Goal: Task Accomplishment & Management: Complete application form

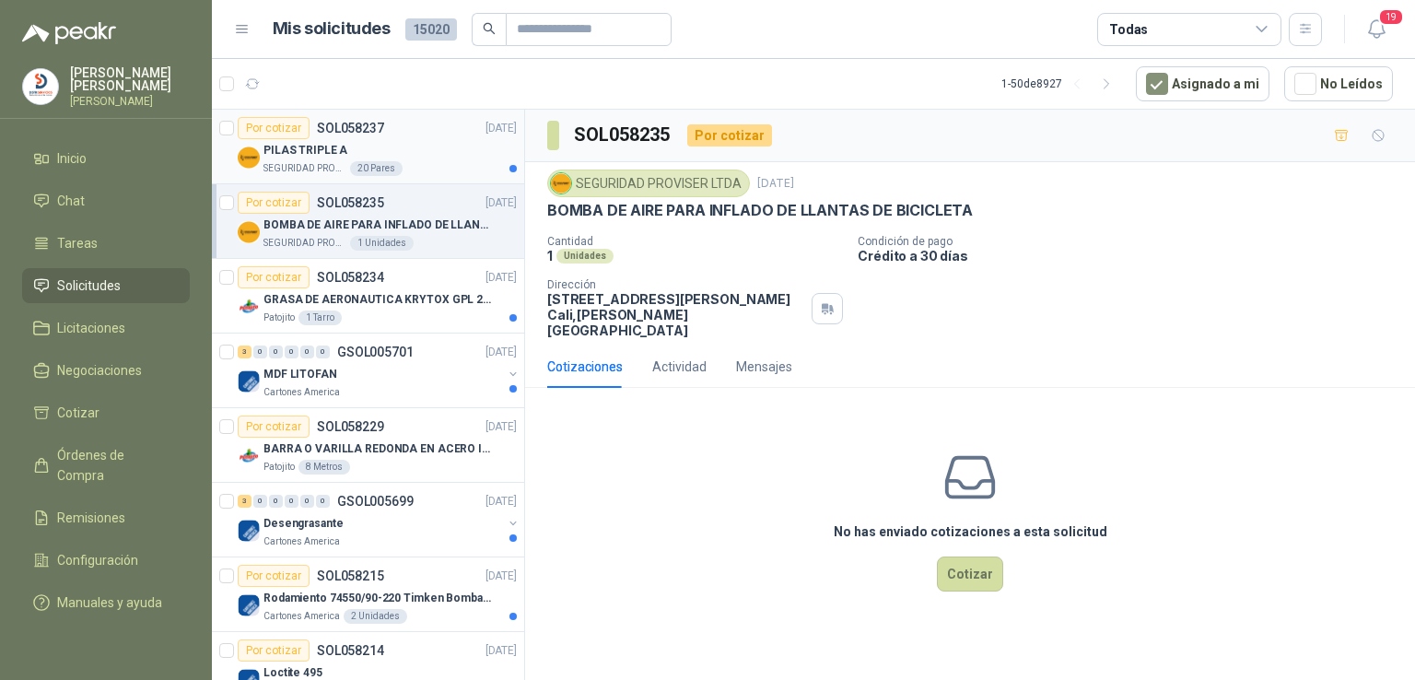
click at [314, 146] on p "PILAS TRIPLE A" at bounding box center [306, 151] width 84 height 18
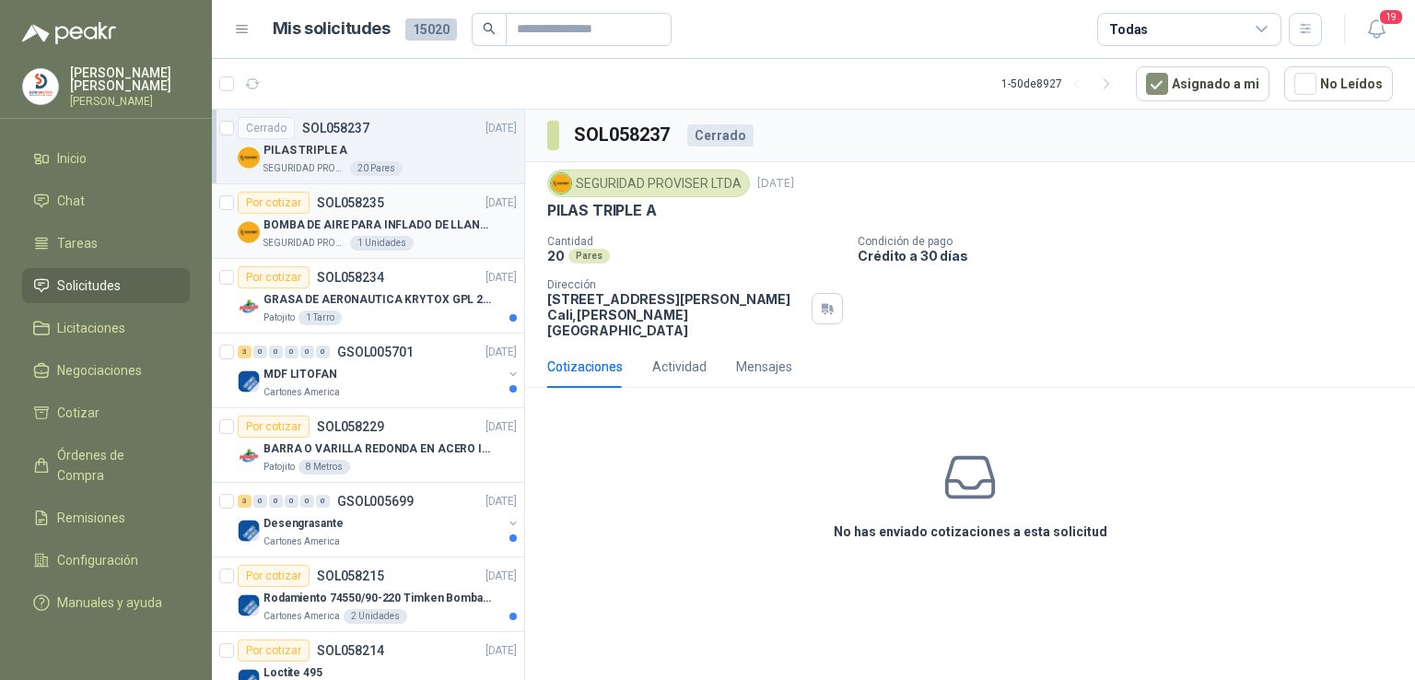
click at [354, 222] on p "BOMBA DE AIRE PARA INFLADO DE LLANTAS DE BICICLETA" at bounding box center [378, 226] width 229 height 18
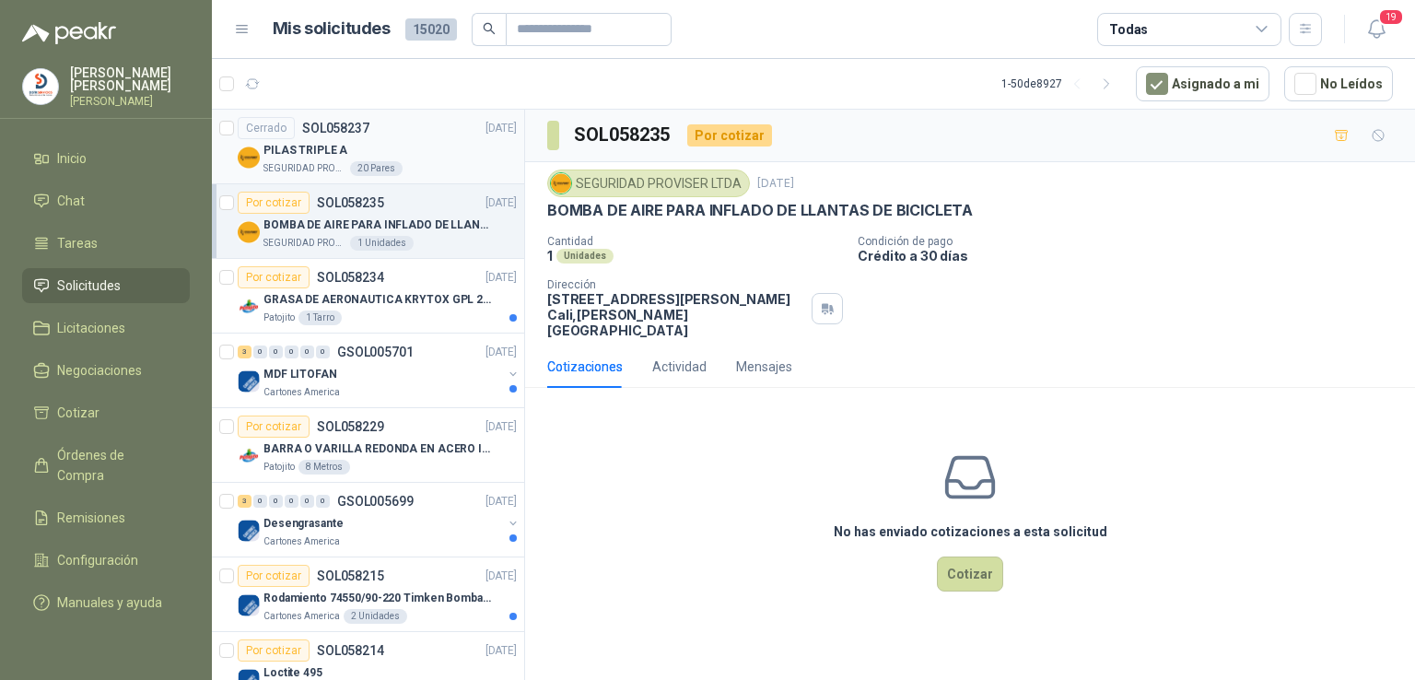
click at [296, 139] on div "PILAS TRIPLE A" at bounding box center [390, 150] width 253 height 22
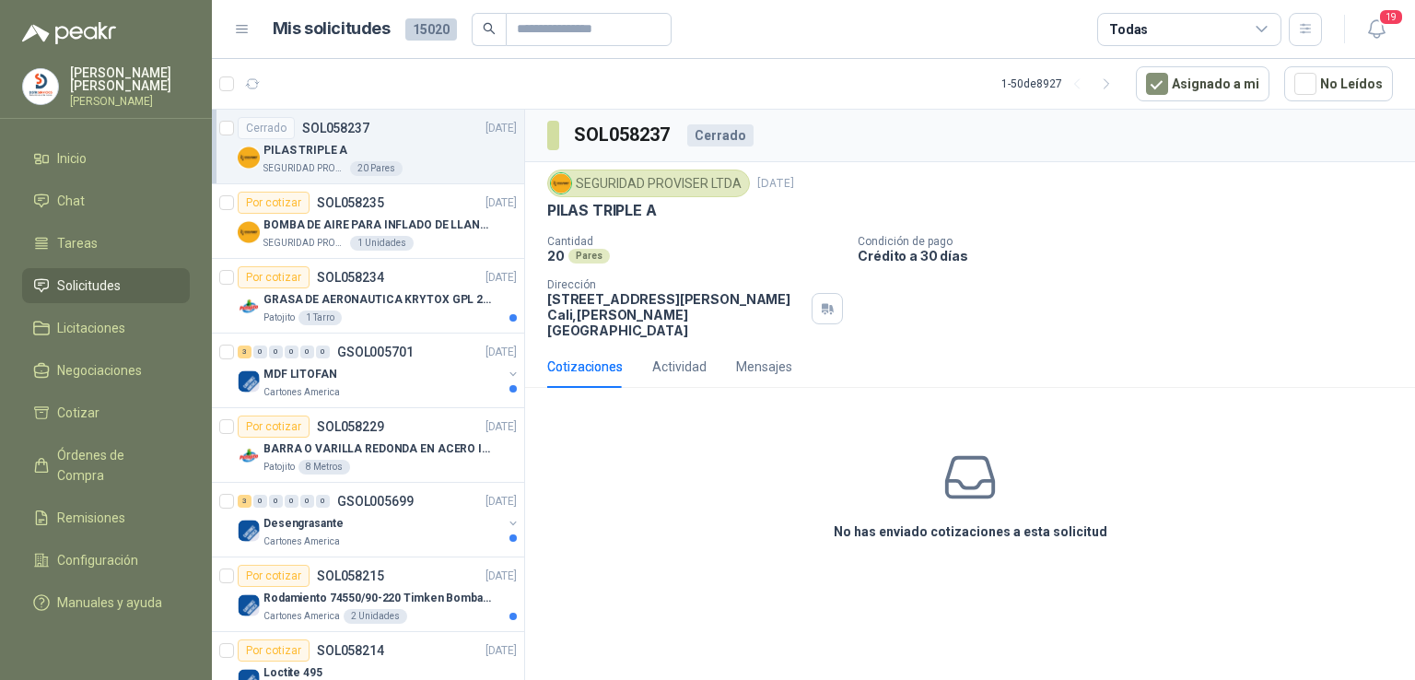
click at [1076, 484] on div "No has enviado cotizaciones a esta solicitud" at bounding box center [970, 495] width 890 height 185
click at [359, 591] on p "Rodamiento 74550/90-220 Timken BombaVG40" at bounding box center [378, 599] width 229 height 18
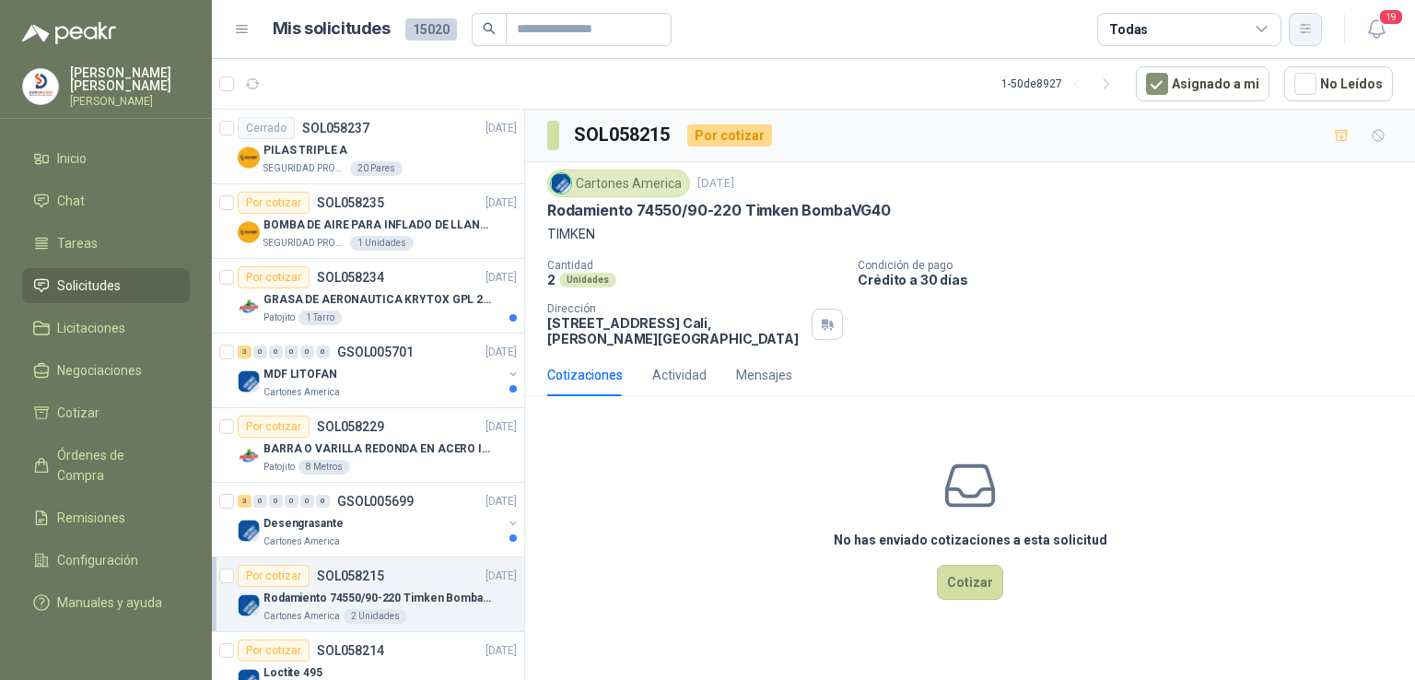
click at [1308, 32] on icon "button" at bounding box center [1305, 28] width 10 height 9
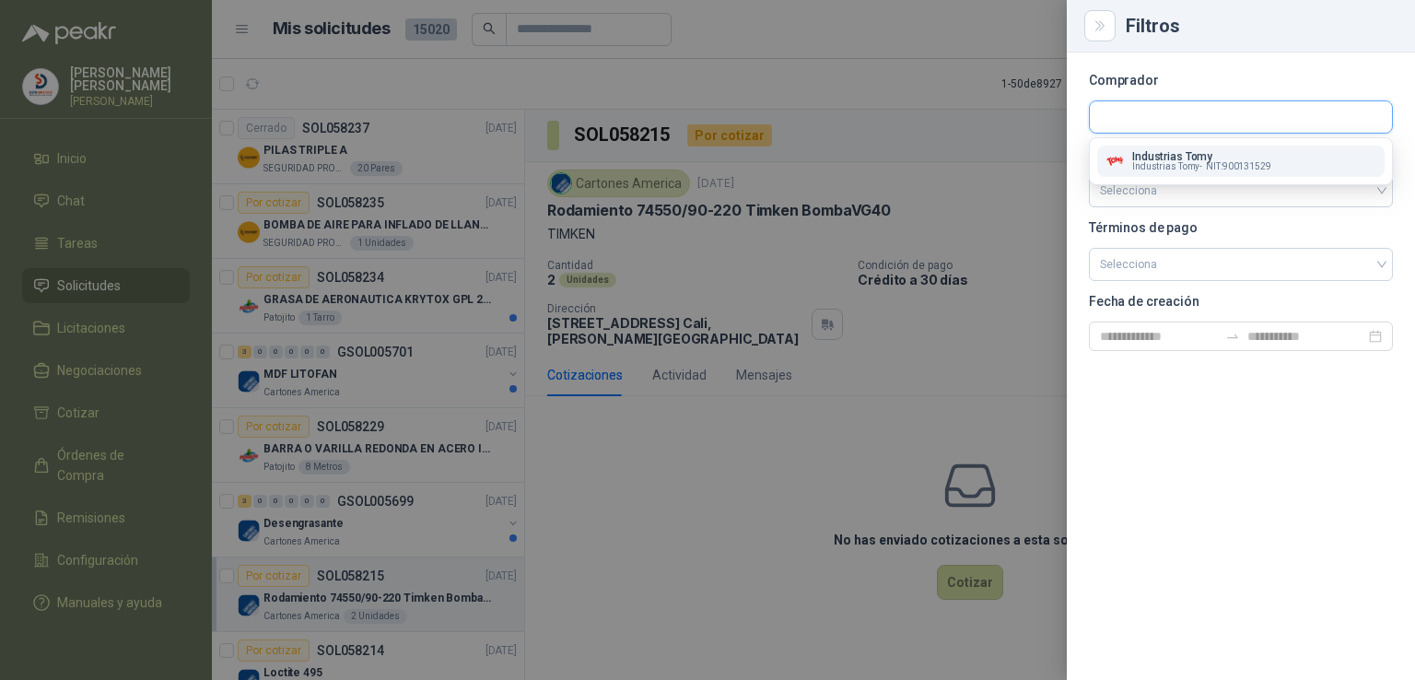
click at [1177, 118] on input "text" at bounding box center [1241, 116] width 302 height 31
type input "****"
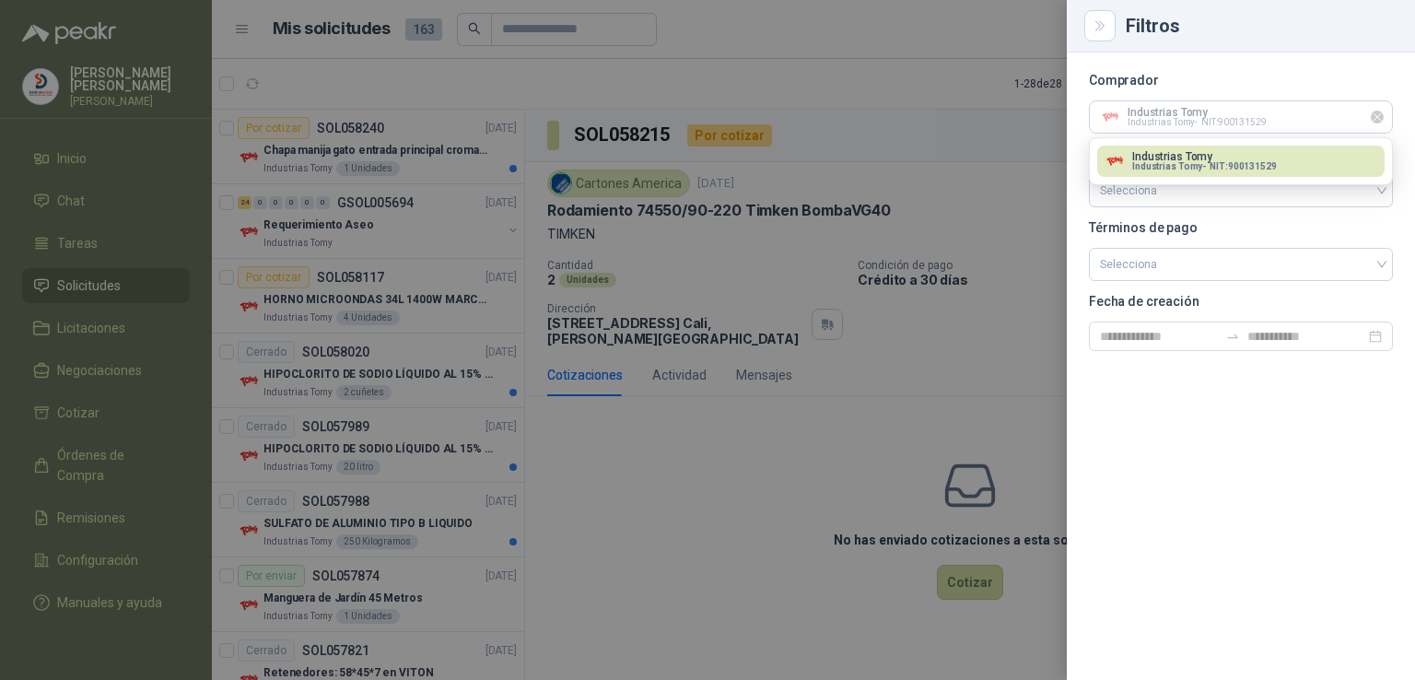
click at [1380, 115] on icon "Limpiar" at bounding box center [1378, 118] width 16 height 16
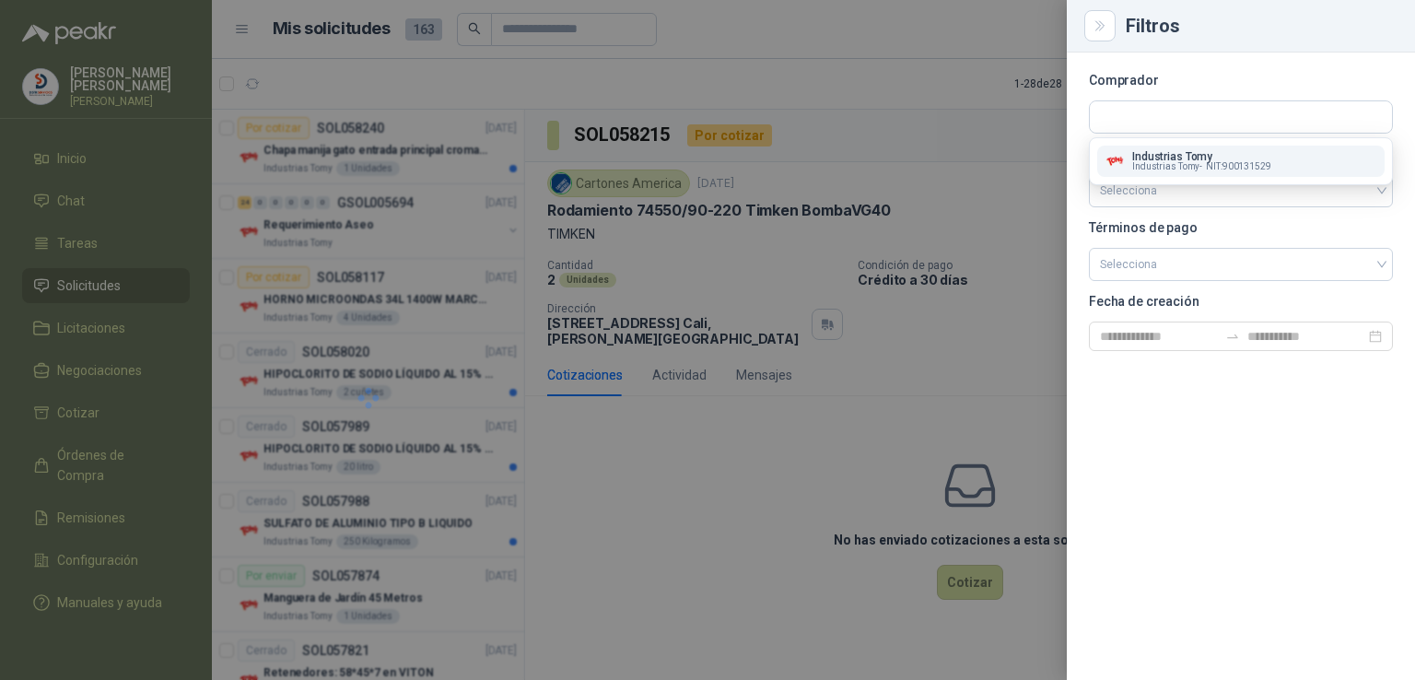
click at [1335, 154] on div "Industrias Tomy Industrias Tomy - NIT : 900131529" at bounding box center [1241, 161] width 273 height 20
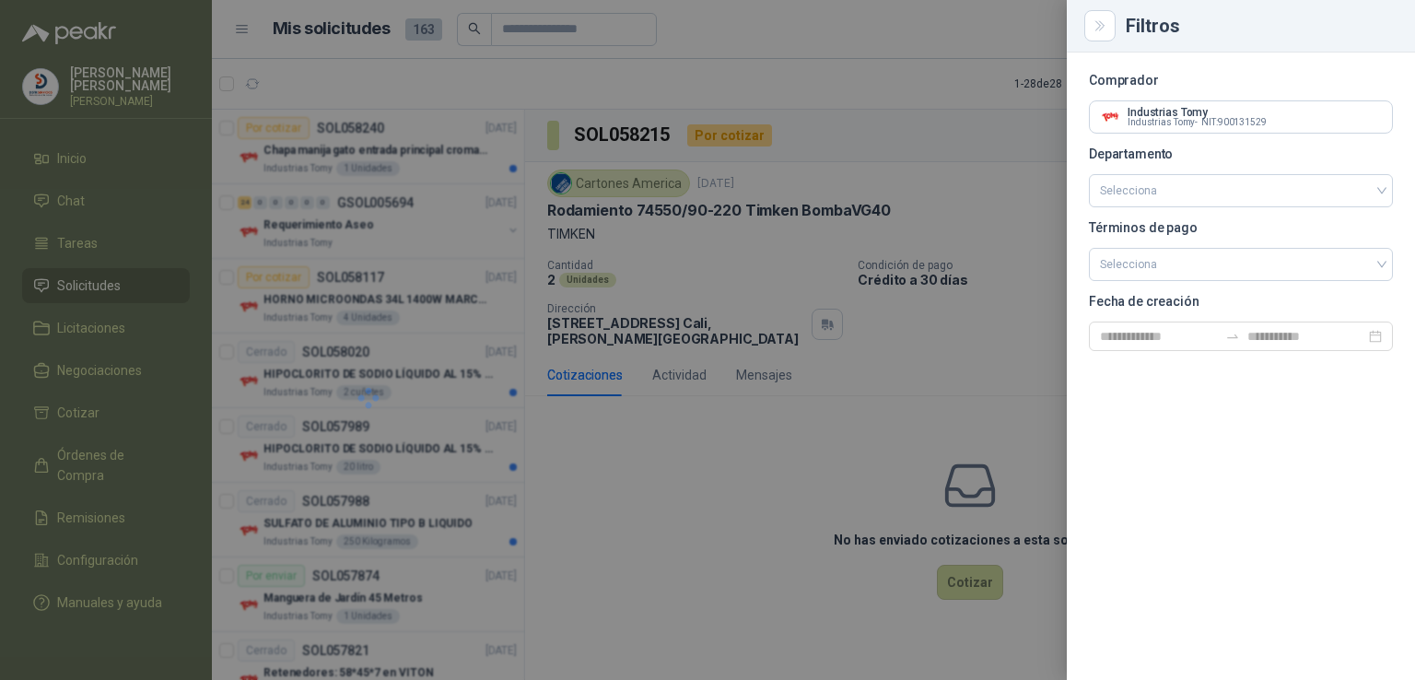
click at [1335, 154] on p "Departamento" at bounding box center [1241, 153] width 304 height 11
click at [783, 259] on div at bounding box center [707, 340] width 1415 height 680
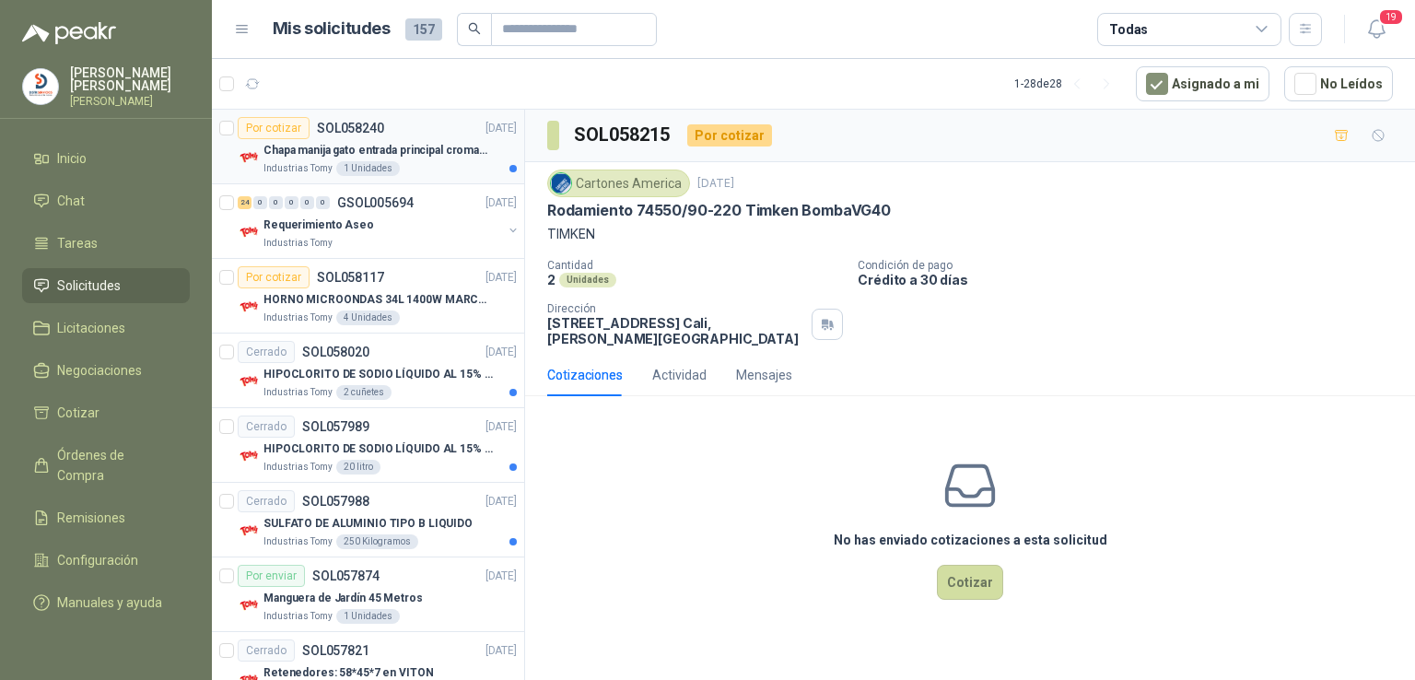
click at [447, 148] on p "Chapa manija gato entrada principal cromado mate llave de seguridad" at bounding box center [378, 151] width 229 height 18
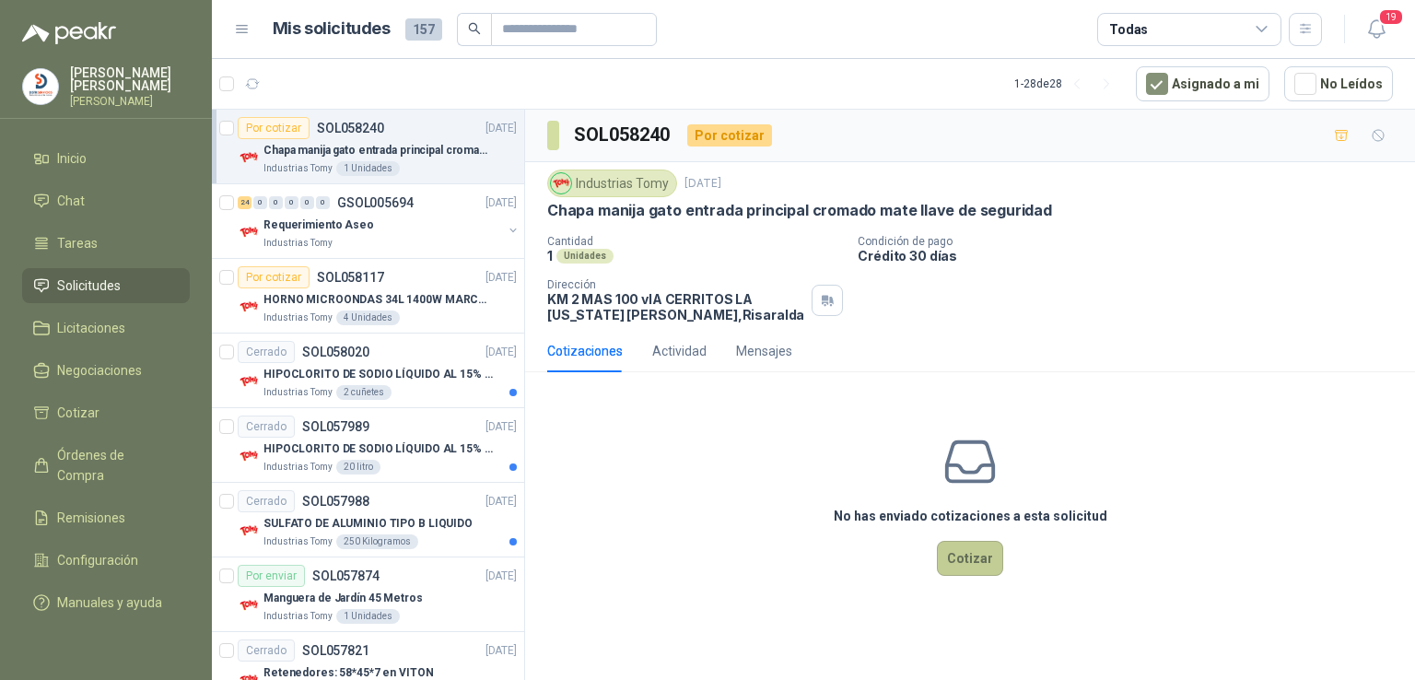
click at [981, 555] on button "Cotizar" at bounding box center [970, 558] width 66 height 35
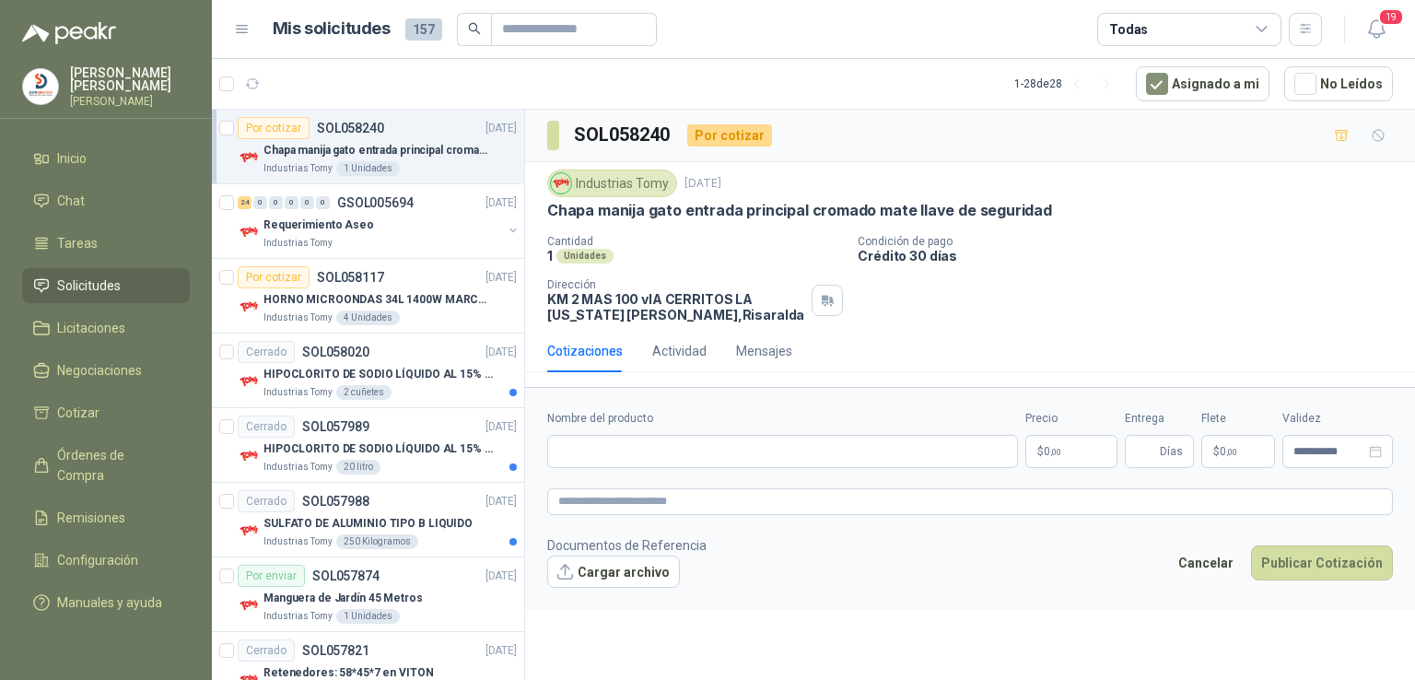
click at [638, 430] on div "Nombre del producto" at bounding box center [782, 439] width 471 height 58
click at [615, 443] on input "Nombre del producto" at bounding box center [782, 451] width 471 height 33
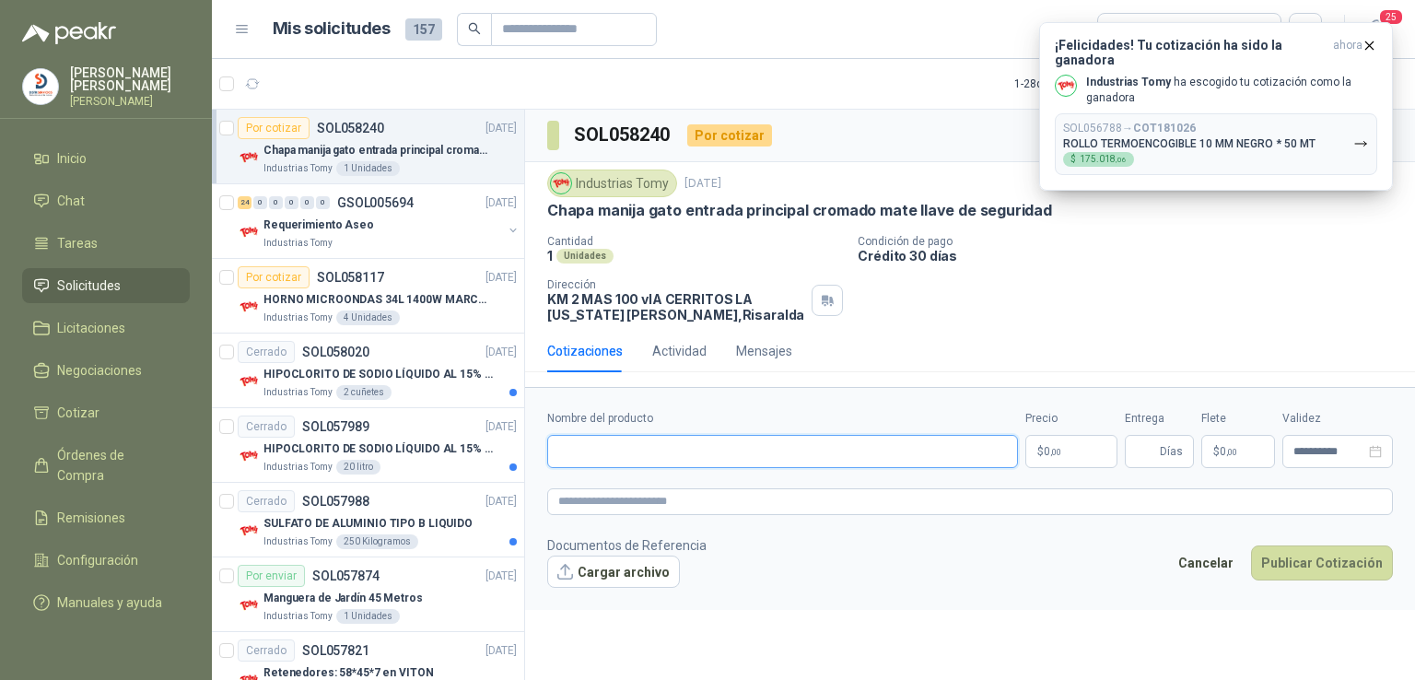
click at [595, 451] on input "Nombre del producto" at bounding box center [782, 451] width 471 height 33
paste input "**********"
type input "**********"
click at [1082, 458] on p "$ 0 ,00" at bounding box center [1071, 451] width 92 height 33
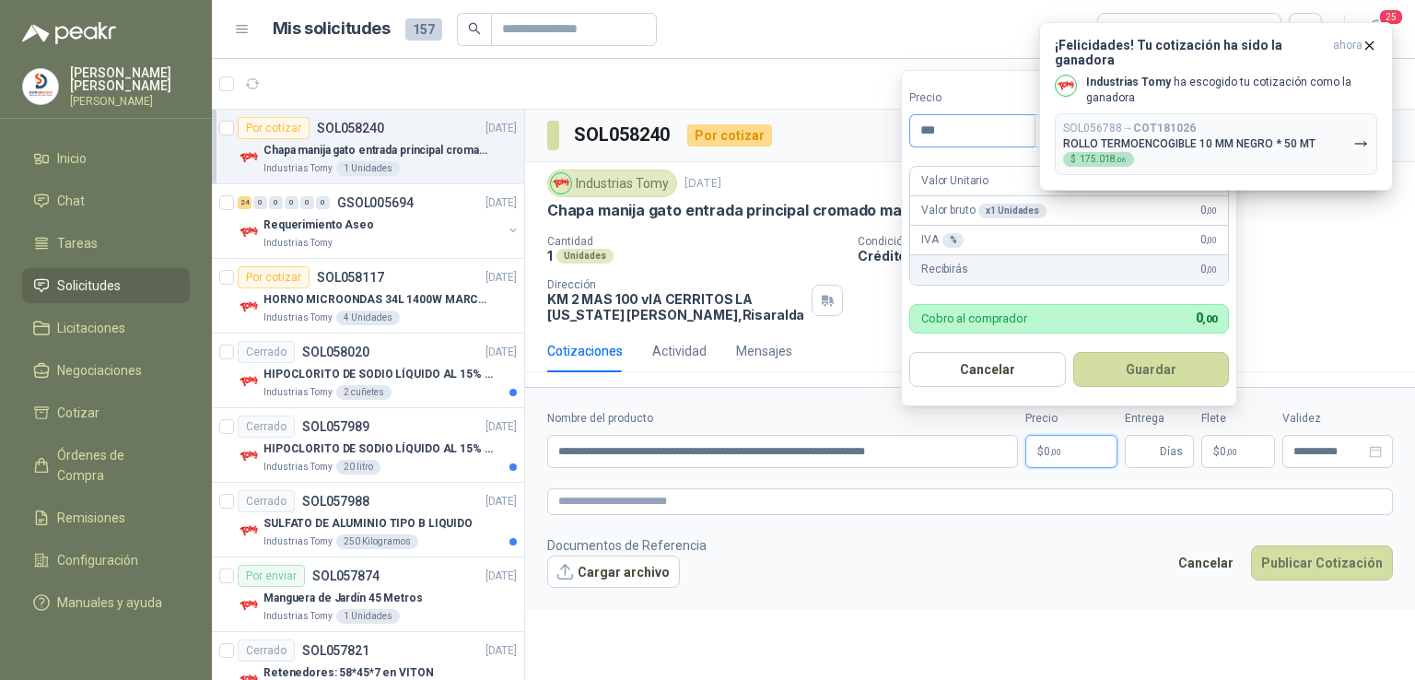
click at [976, 123] on input "***" at bounding box center [972, 130] width 124 height 31
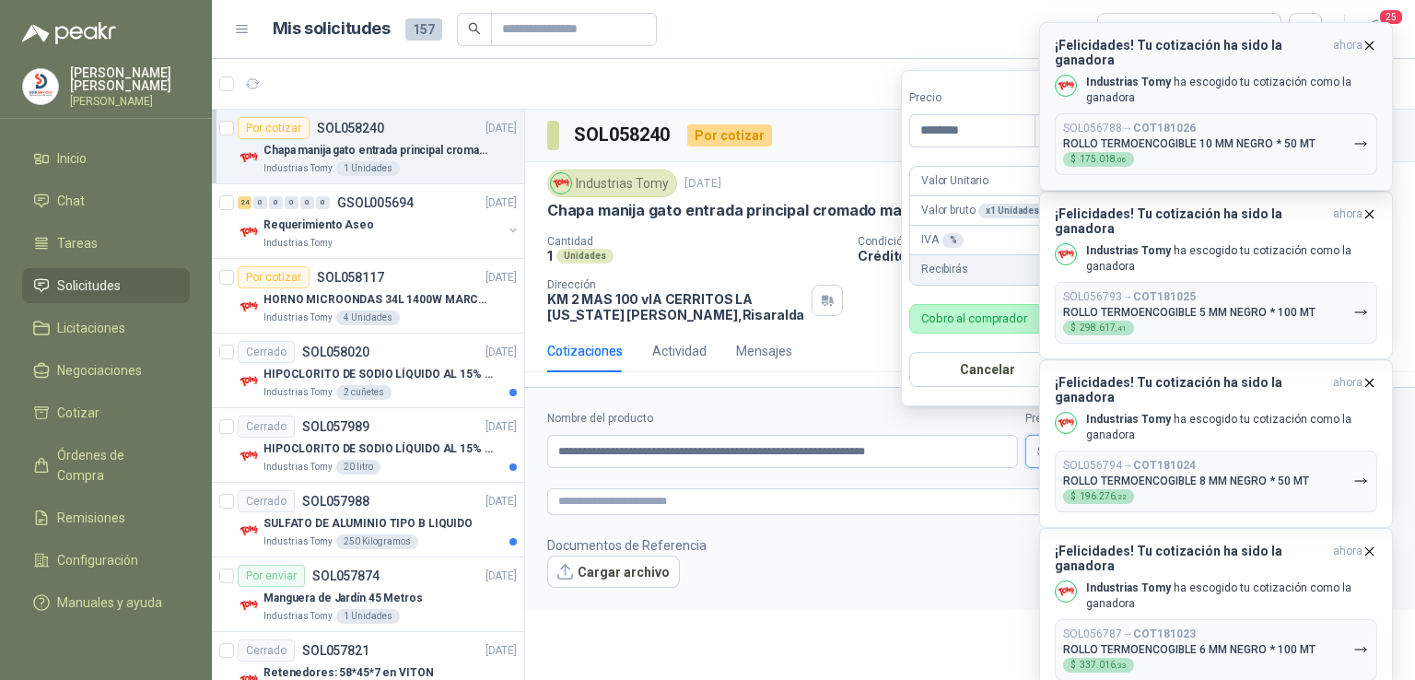
type input "********"
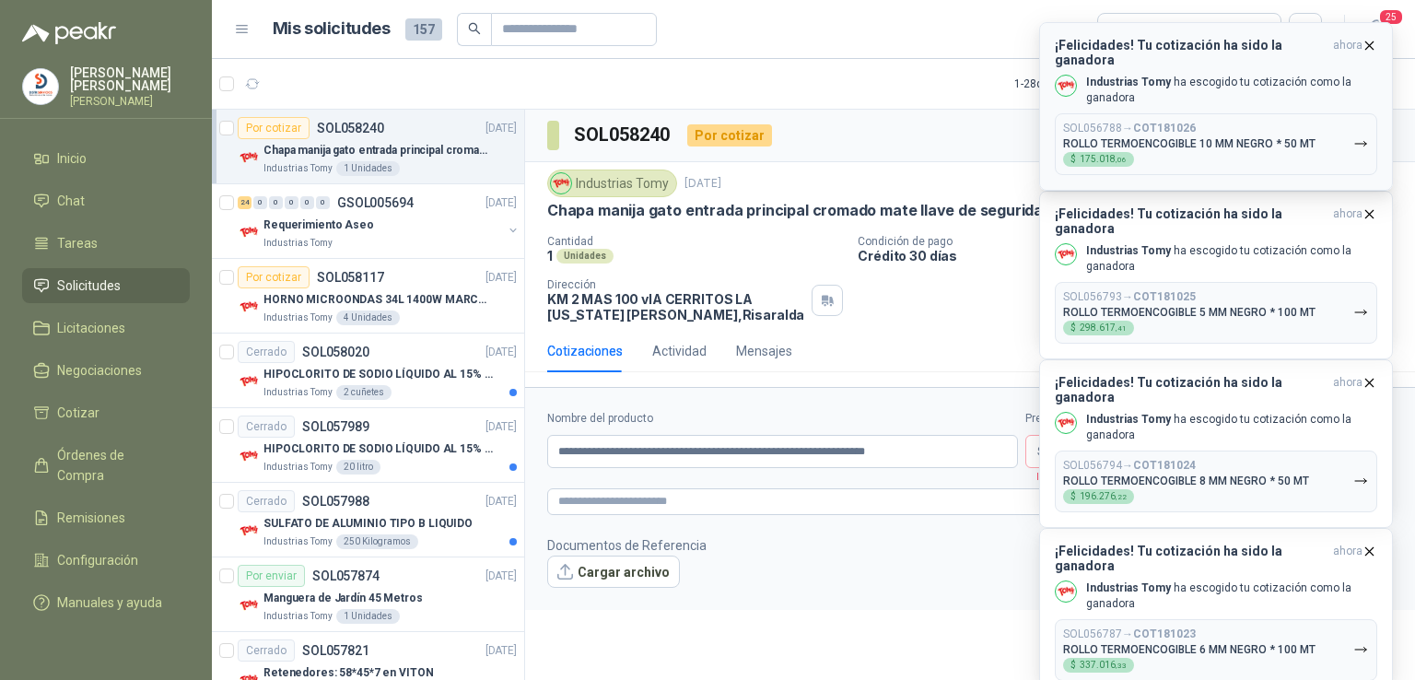
click at [1373, 41] on icon "button" at bounding box center [1369, 44] width 7 height 7
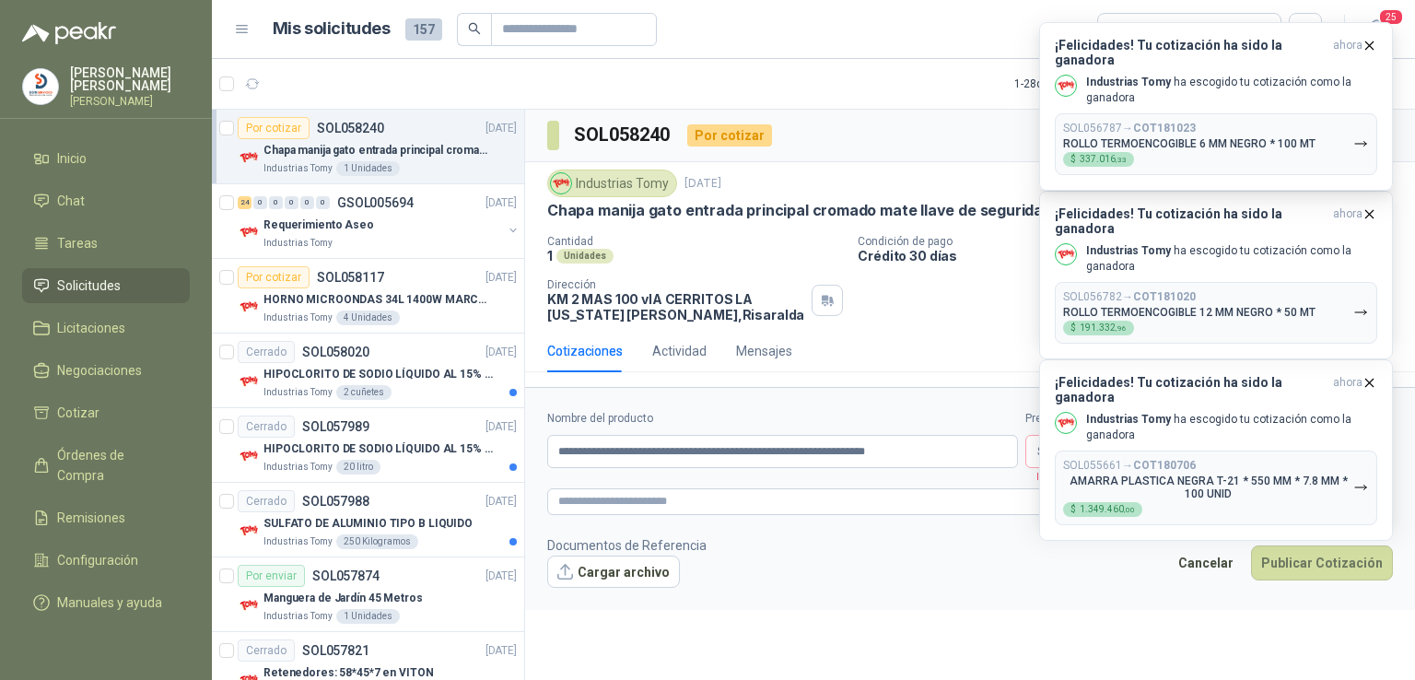
click at [1373, 41] on icon "button" at bounding box center [1369, 44] width 7 height 7
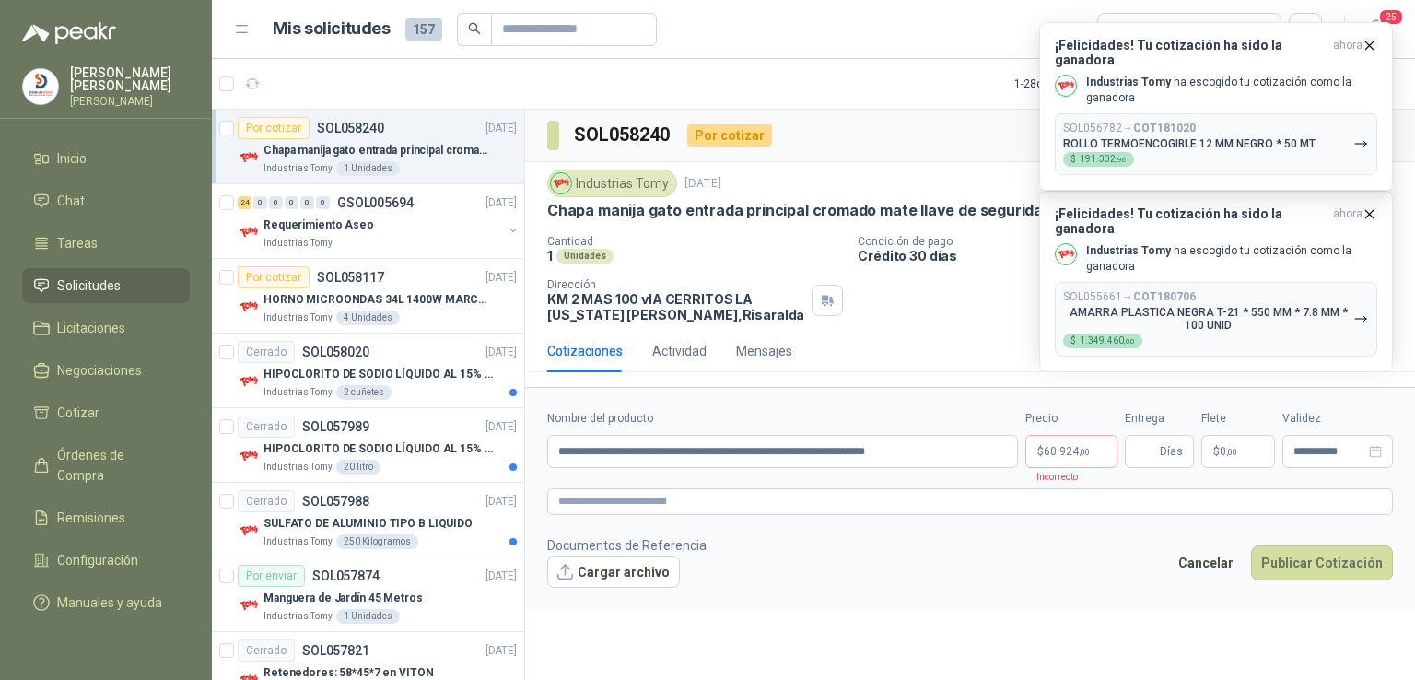
click at [1373, 41] on icon "button" at bounding box center [1369, 44] width 7 height 7
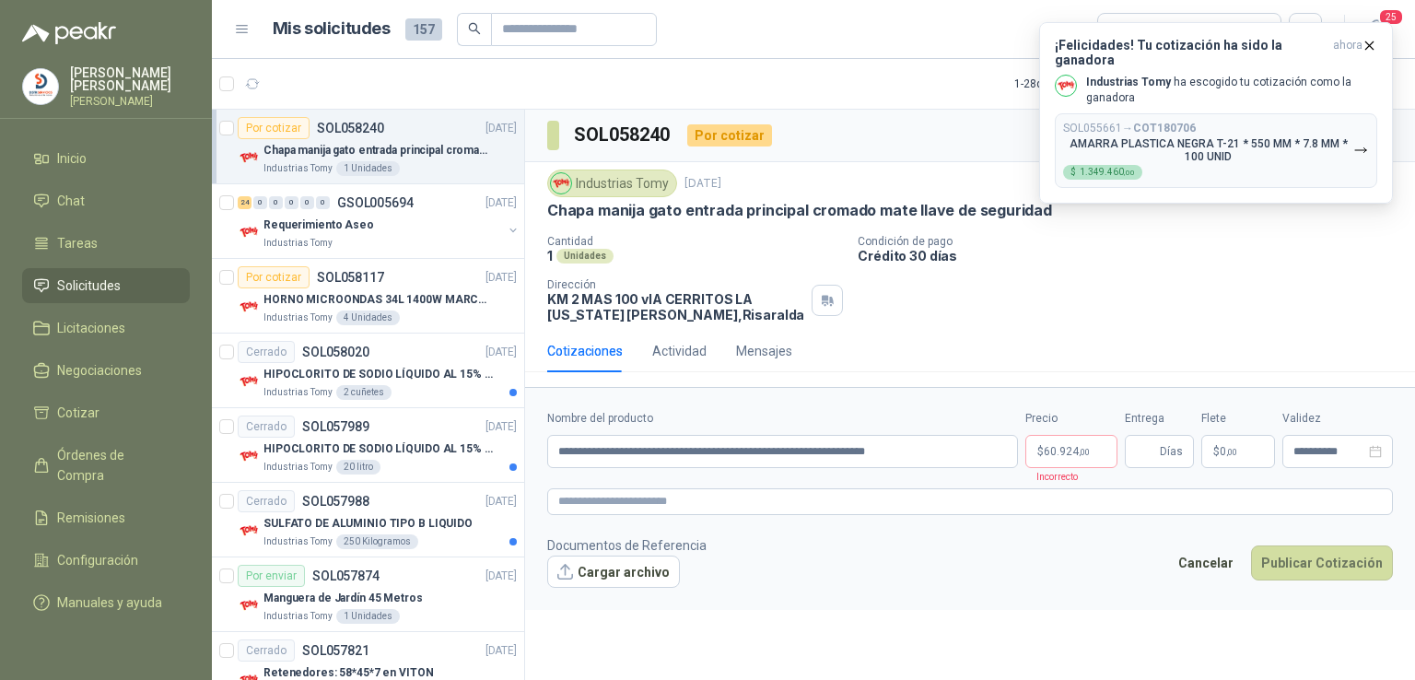
click at [1373, 41] on icon "button" at bounding box center [1369, 44] width 7 height 7
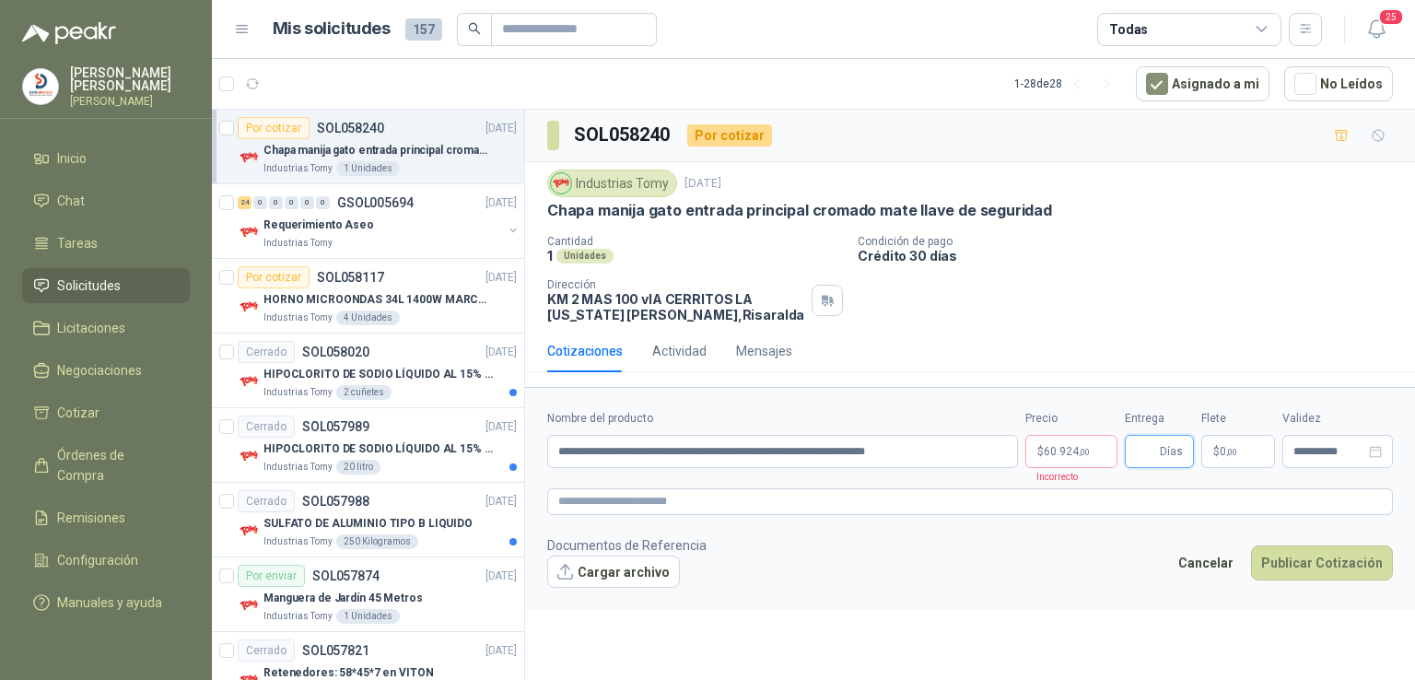
click at [1156, 450] on input "Entrega" at bounding box center [1146, 451] width 20 height 31
type input "*"
click at [1121, 452] on div "**********" at bounding box center [970, 439] width 846 height 58
click at [1110, 454] on p "$ 60.924 ,00" at bounding box center [1071, 451] width 92 height 33
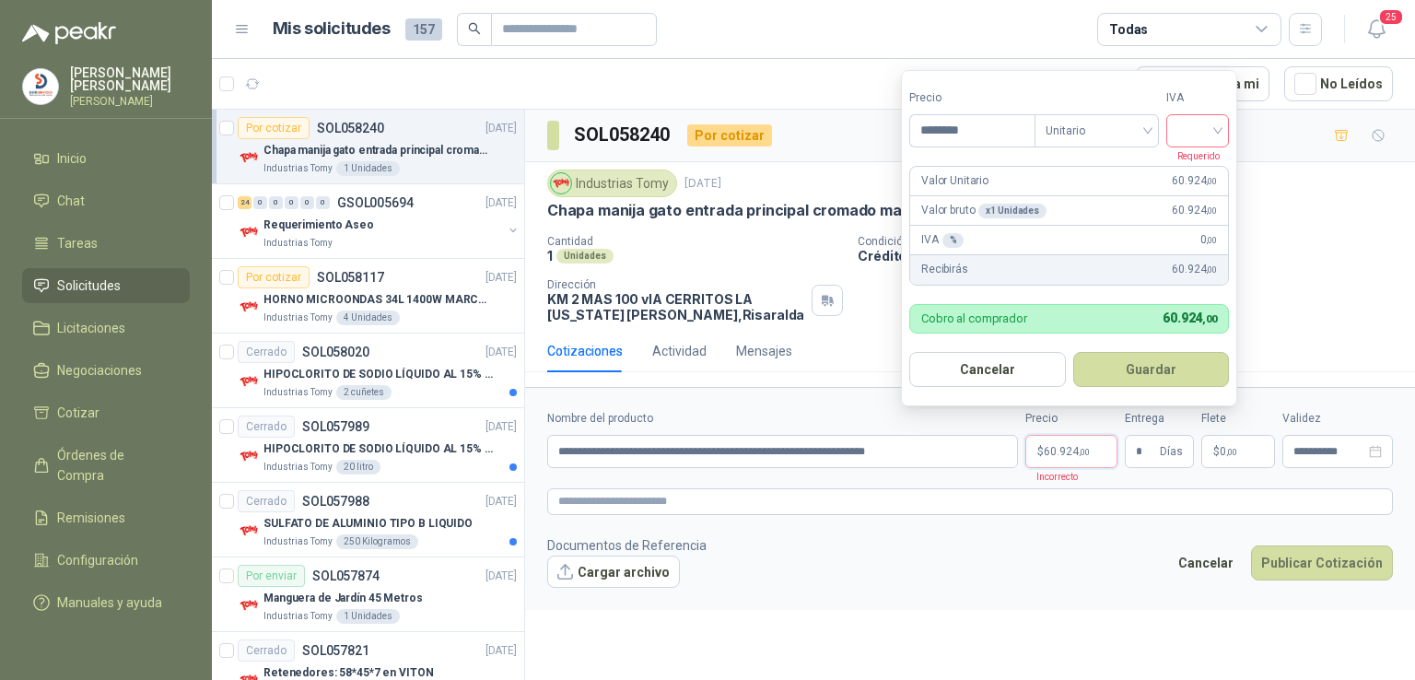
click at [1218, 126] on input "search" at bounding box center [1198, 129] width 41 height 28
click at [1210, 162] on div "19%" at bounding box center [1202, 168] width 34 height 20
click at [1179, 362] on button "Guardar" at bounding box center [1154, 369] width 158 height 35
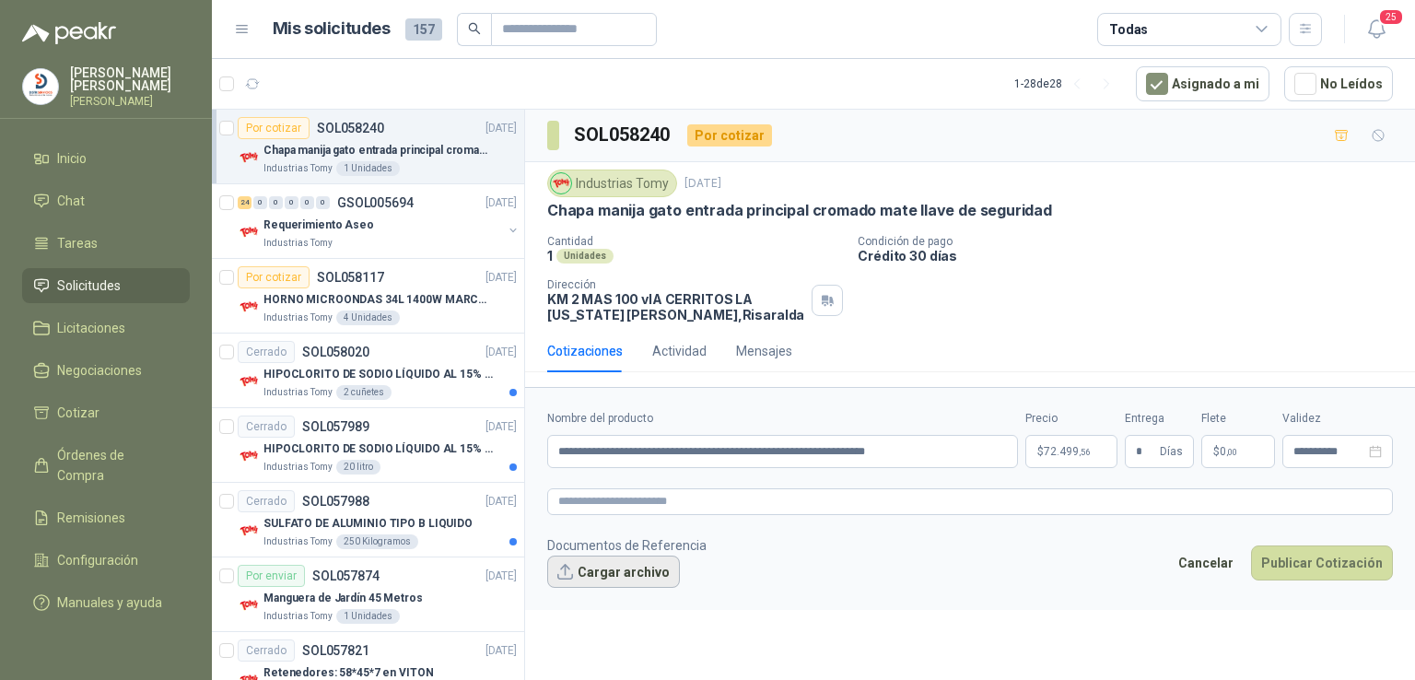
click at [635, 572] on button "Cargar archivo" at bounding box center [613, 572] width 133 height 33
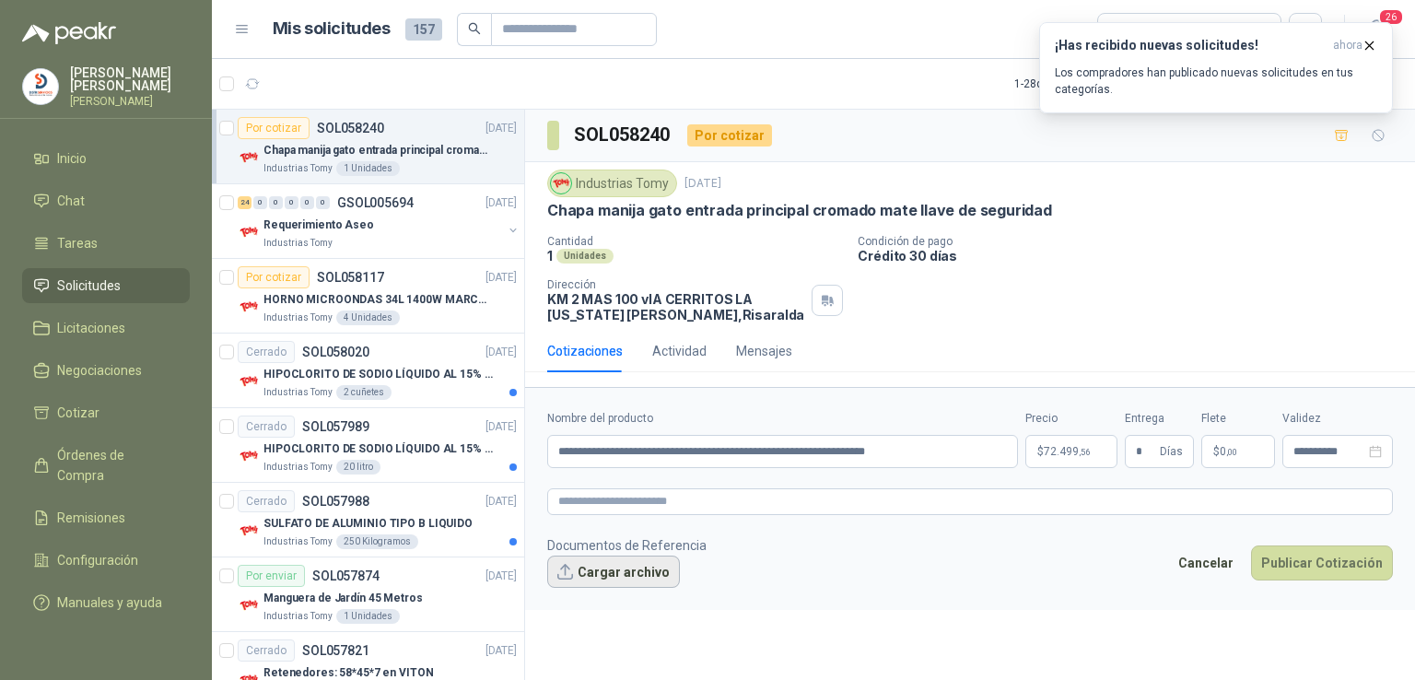
click at [619, 568] on button "Cargar archivo" at bounding box center [613, 572] width 133 height 33
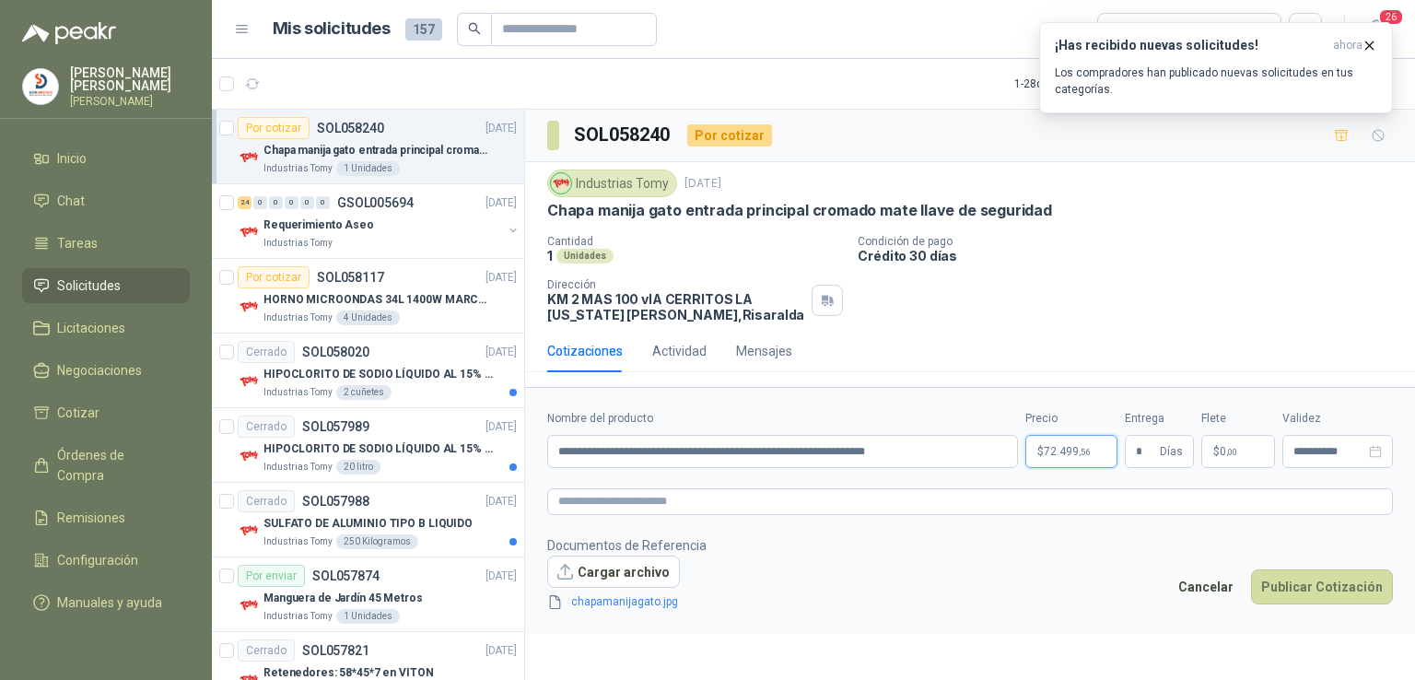
click at [1056, 450] on span "72.499 ,56" at bounding box center [1067, 451] width 46 height 11
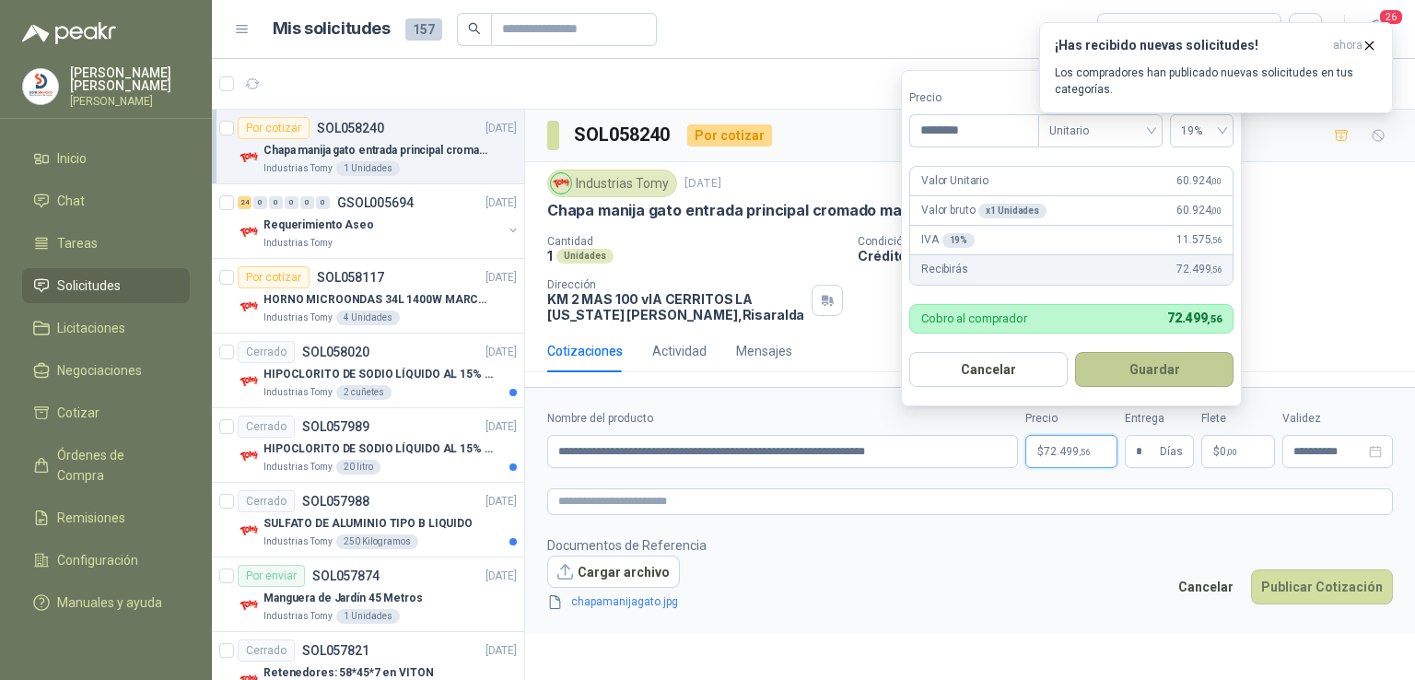
click at [1109, 374] on button "Guardar" at bounding box center [1154, 369] width 158 height 35
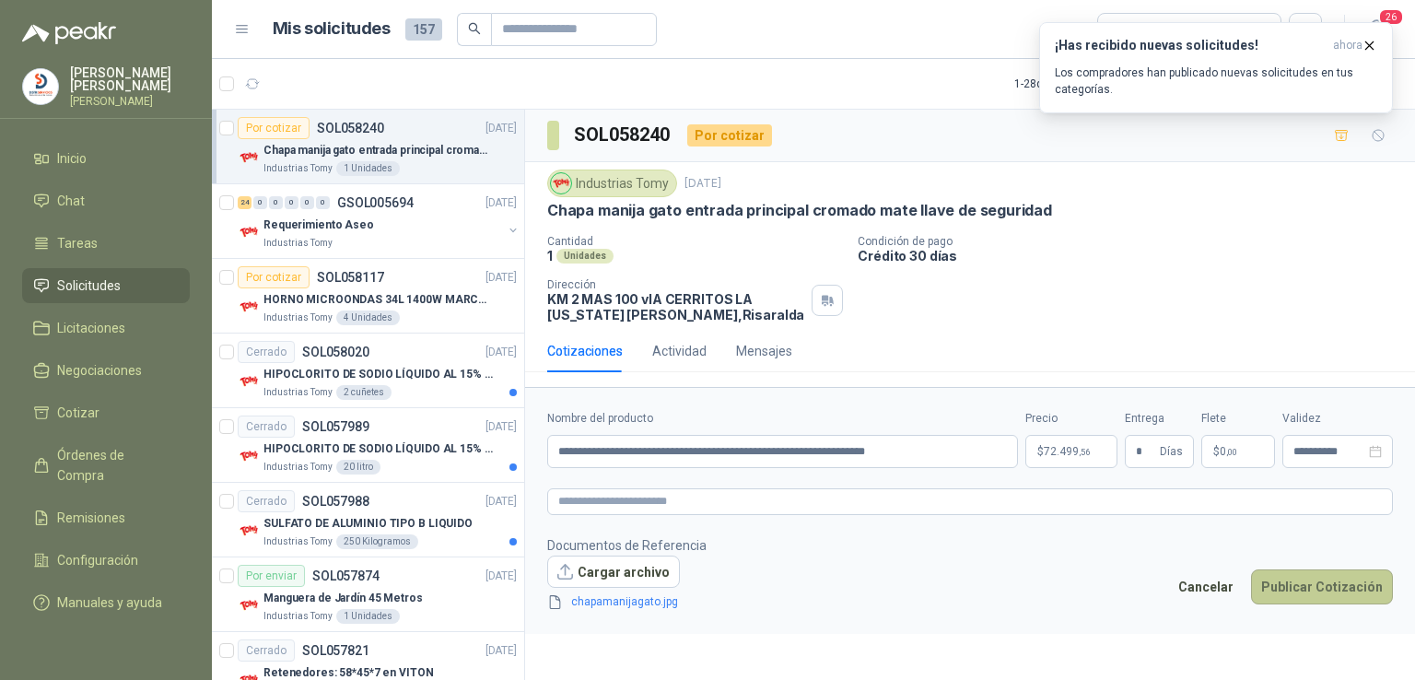
click at [1306, 581] on button "Publicar Cotización" at bounding box center [1322, 586] width 142 height 35
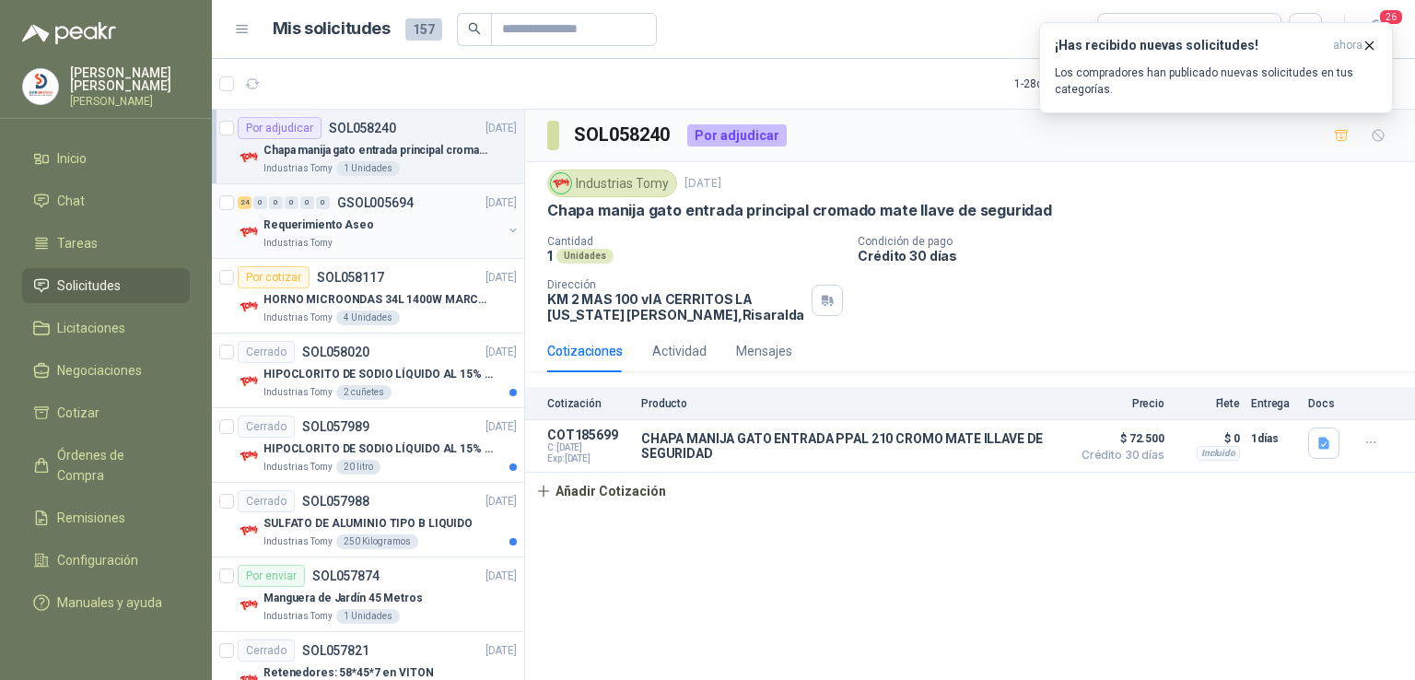
click at [288, 226] on p "Requerimiento Aseo" at bounding box center [319, 226] width 111 height 18
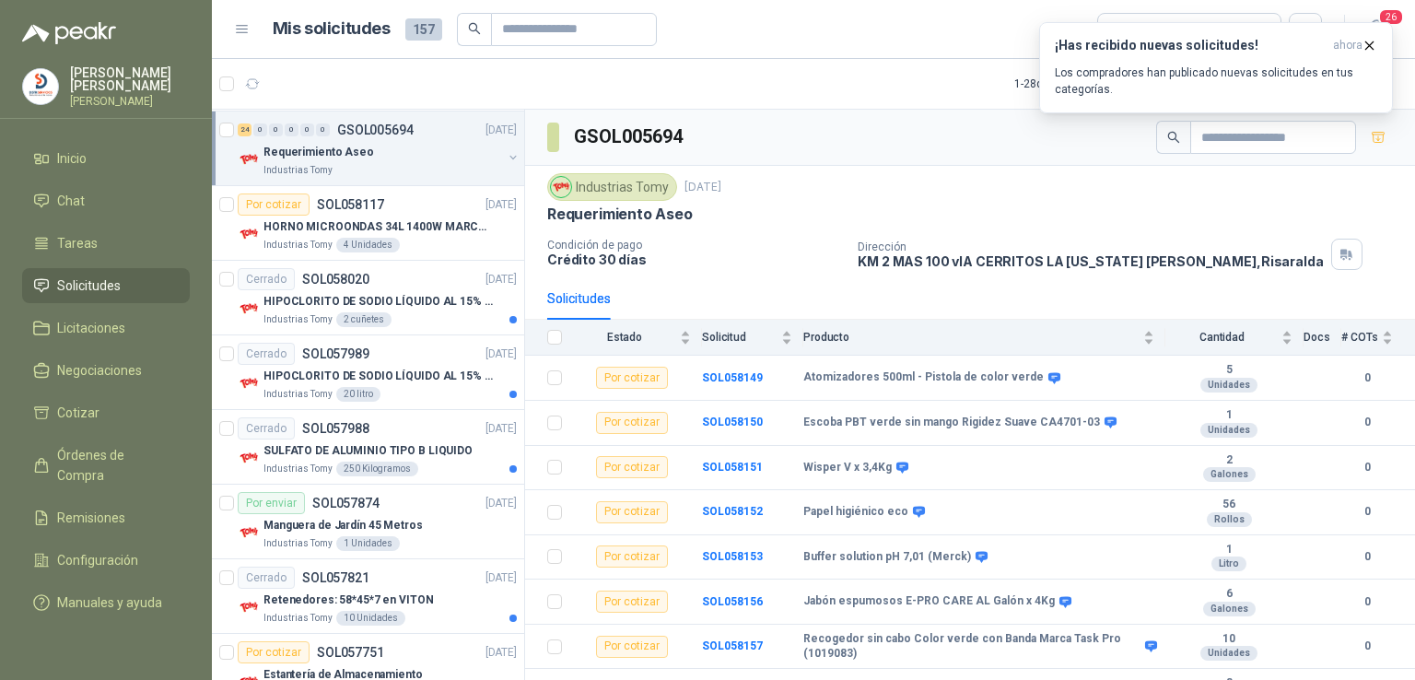
scroll to position [74, 0]
click at [1375, 47] on icon "button" at bounding box center [1370, 46] width 16 height 16
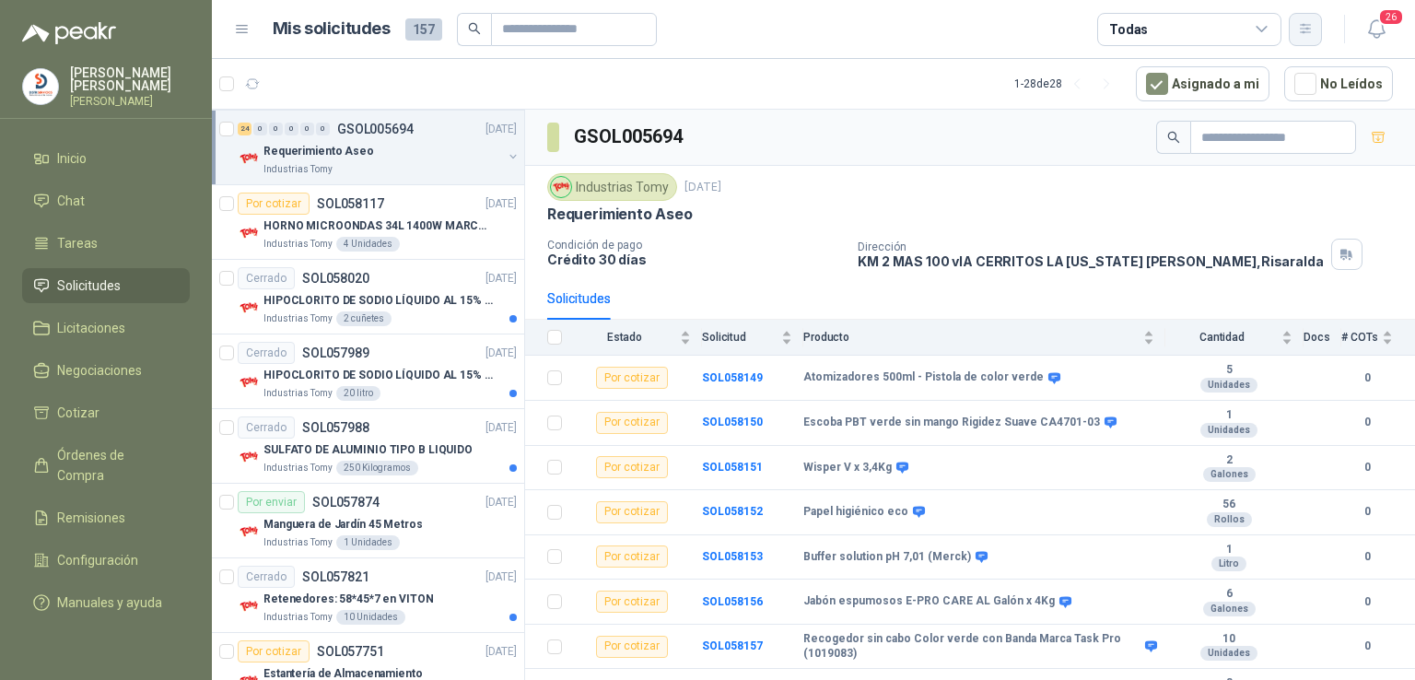
click at [1308, 34] on icon "button" at bounding box center [1306, 29] width 16 height 16
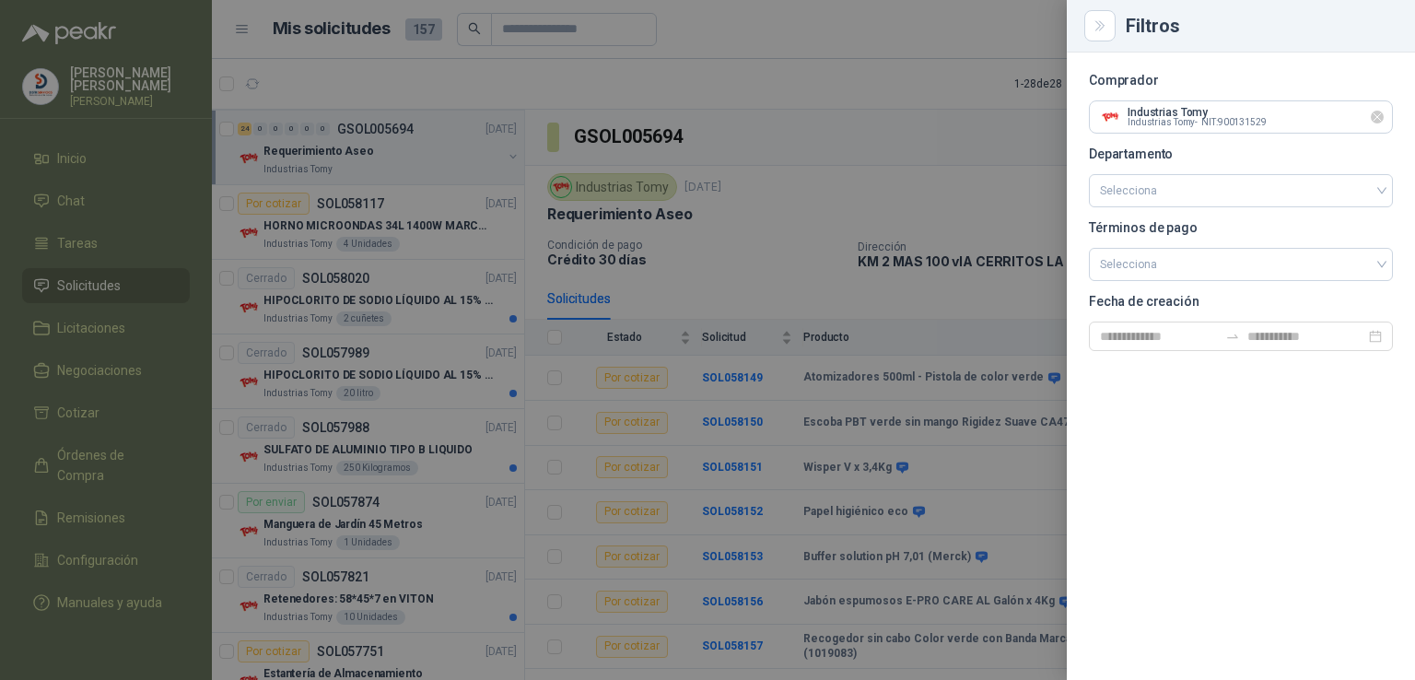
click at [1381, 117] on icon "Limpiar" at bounding box center [1378, 118] width 16 height 16
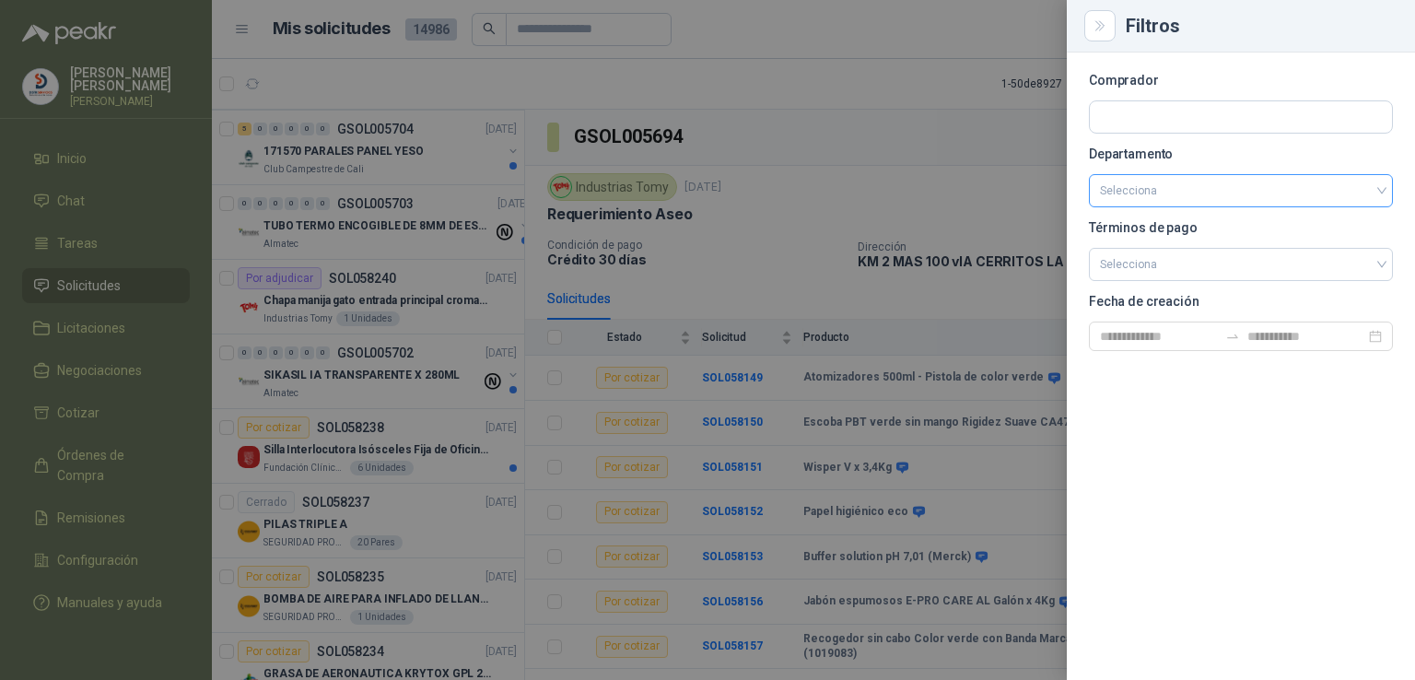
scroll to position [1488, 0]
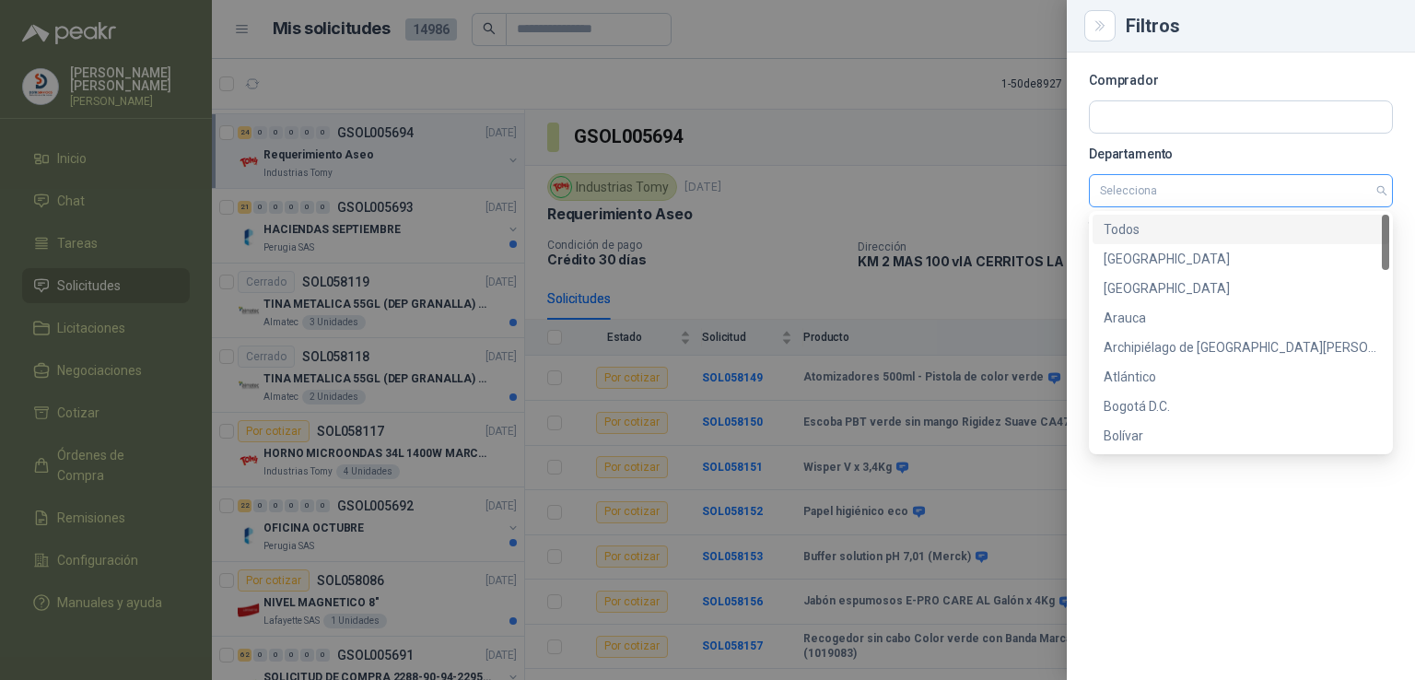
click at [1383, 194] on div "Selecciona" at bounding box center [1241, 190] width 304 height 33
drag, startPoint x: 1388, startPoint y: 246, endPoint x: 1406, endPoint y: 398, distance: 153.0
click at [1406, 398] on body "[PERSON_NAME] [PERSON_NAME] Inicio Chat Tareas Solicitudes Licitaciones Negocia…" at bounding box center [707, 340] width 1415 height 680
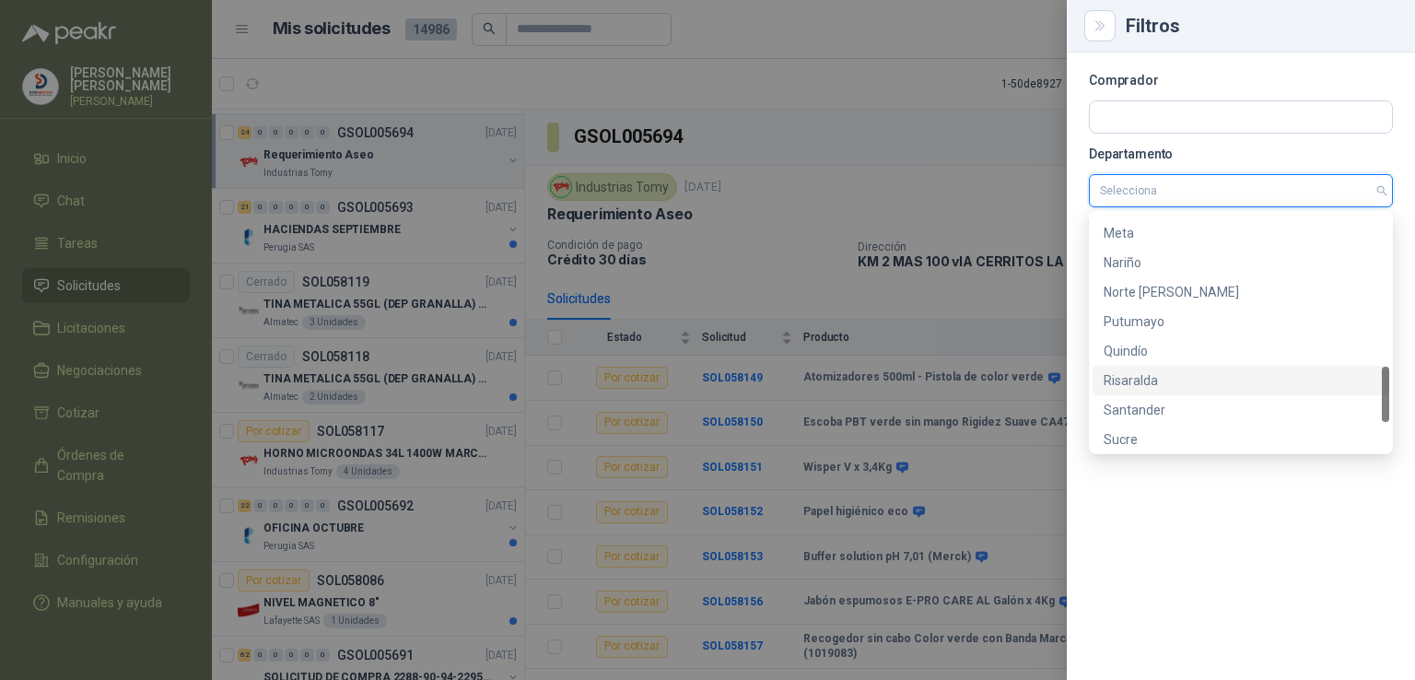
click at [1157, 378] on div "Risaralda" at bounding box center [1241, 380] width 275 height 20
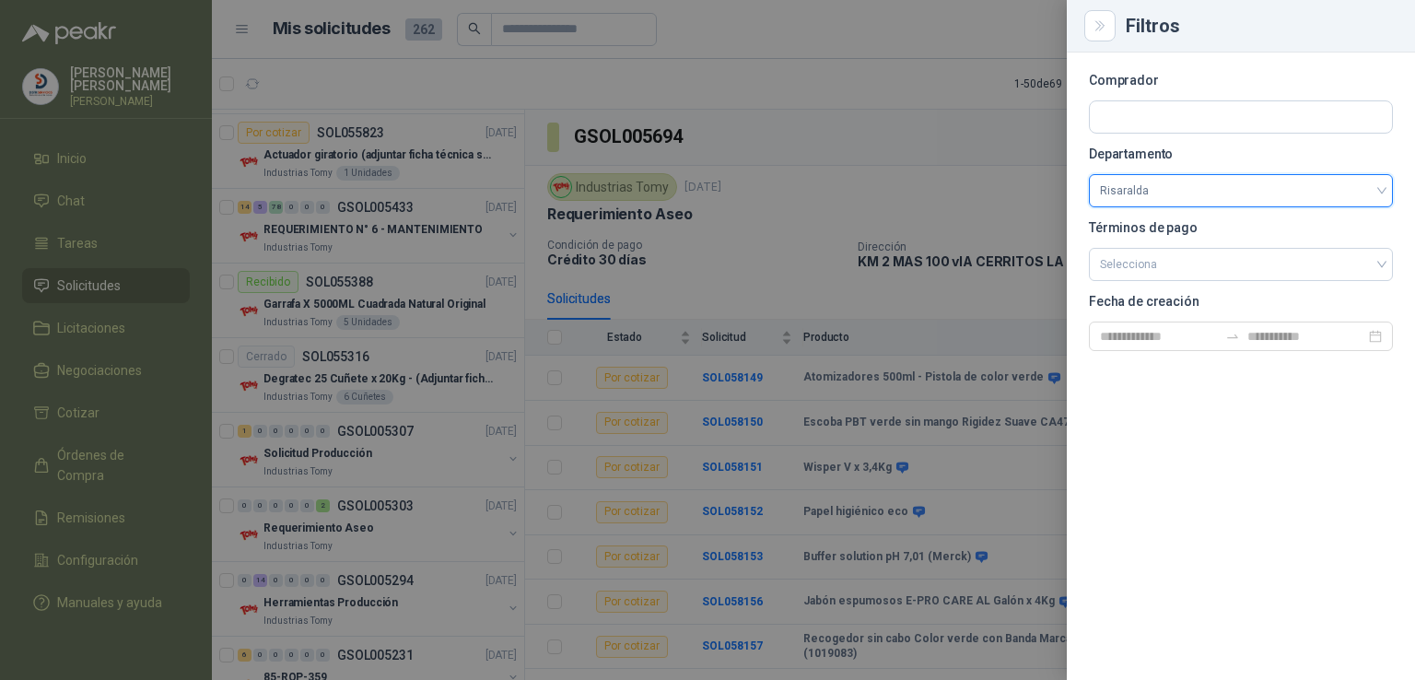
scroll to position [74, 0]
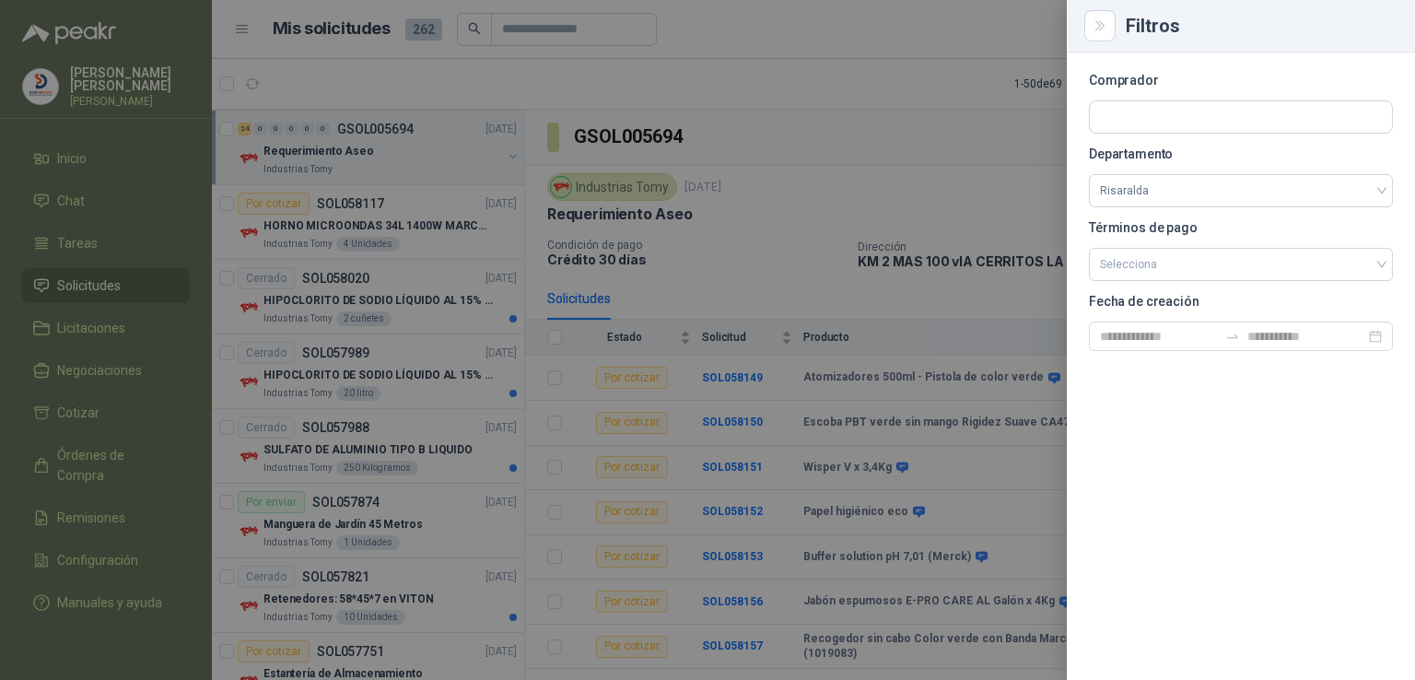
click at [756, 276] on div at bounding box center [707, 340] width 1415 height 680
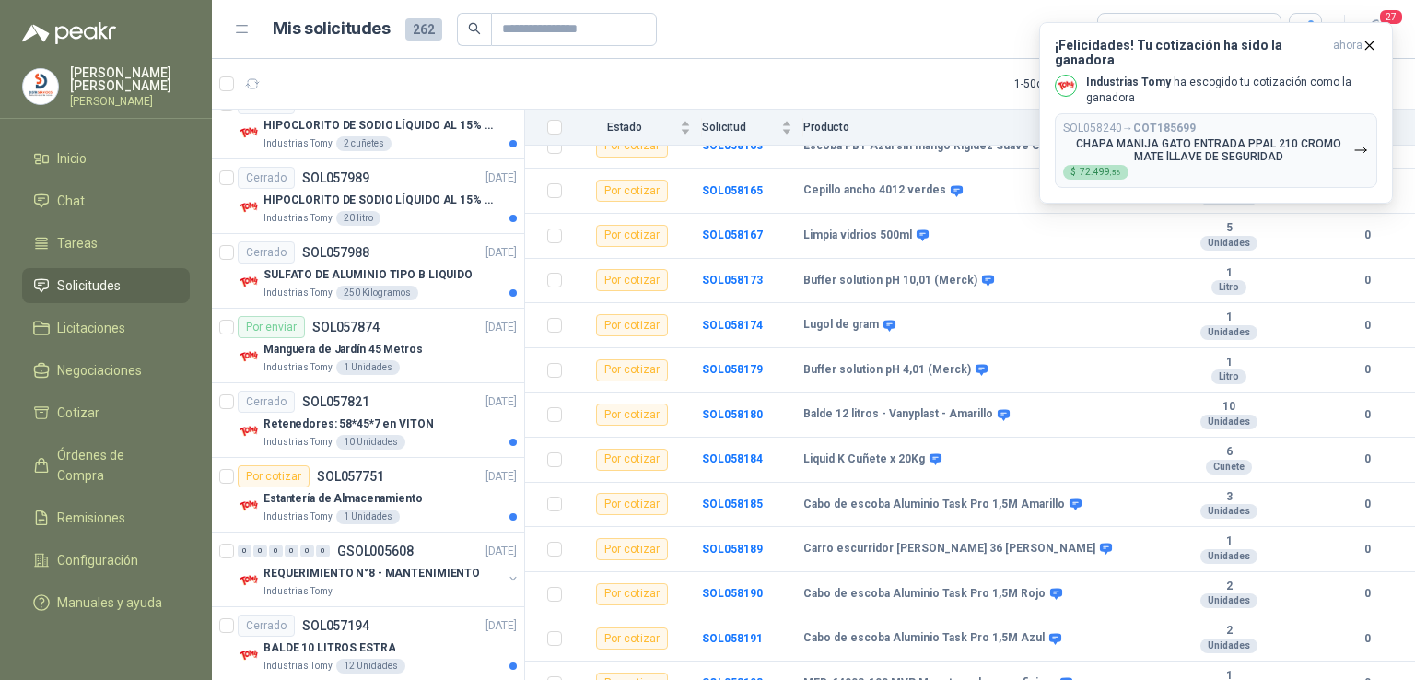
scroll to position [743, 0]
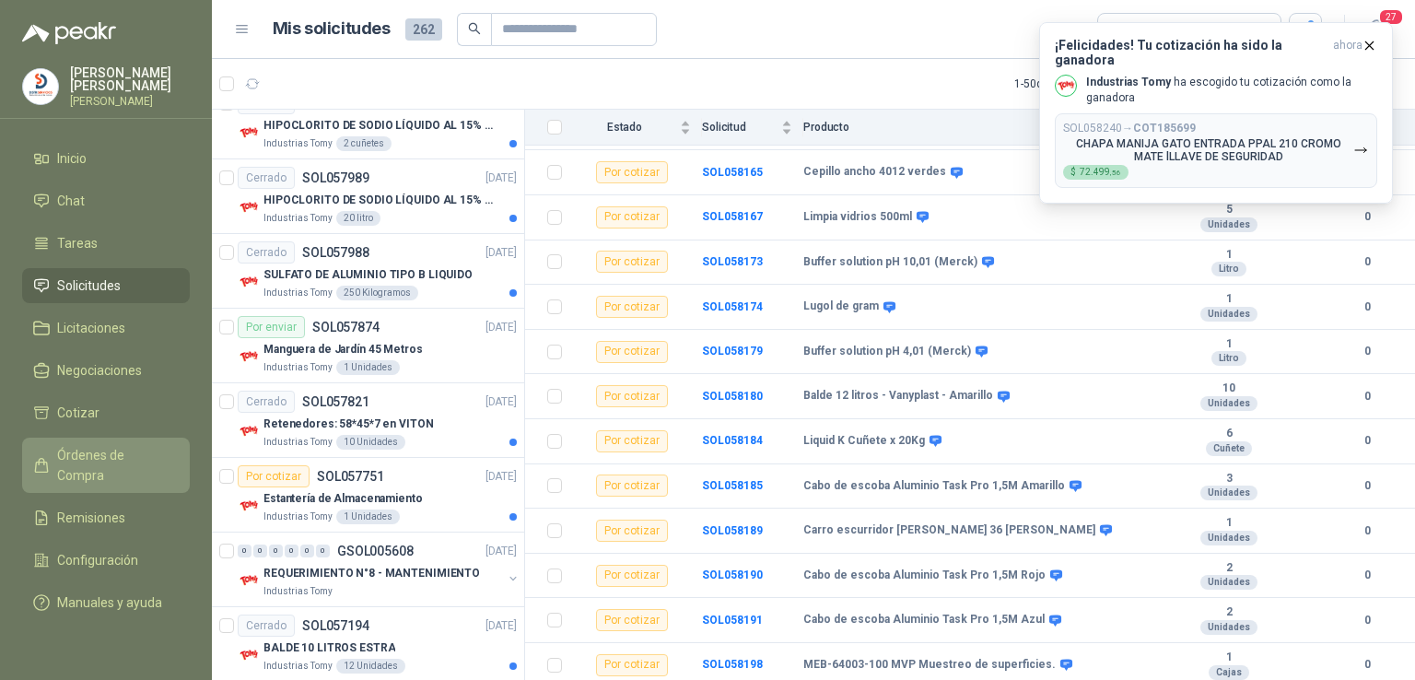
click at [130, 456] on span "Órdenes de Compra" at bounding box center [114, 465] width 115 height 41
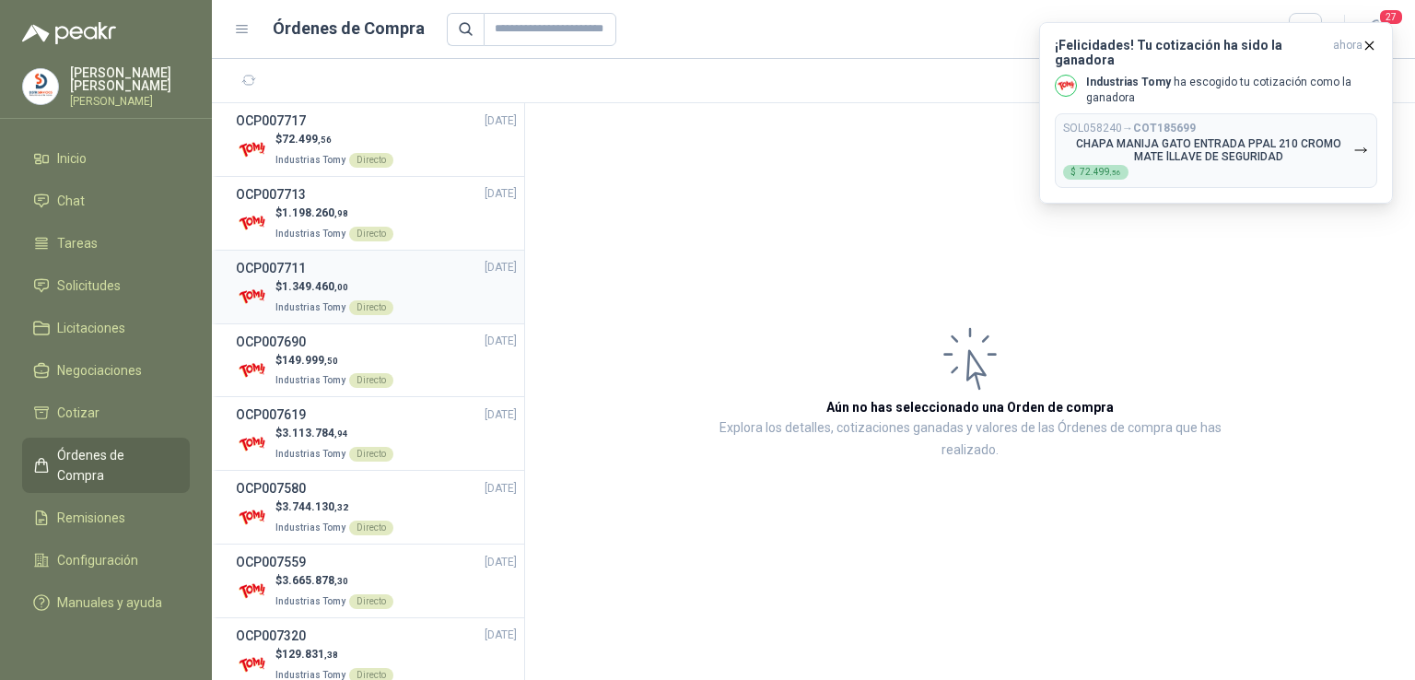
click at [344, 296] on p "Industrias Tomy Directo" at bounding box center [334, 306] width 118 height 20
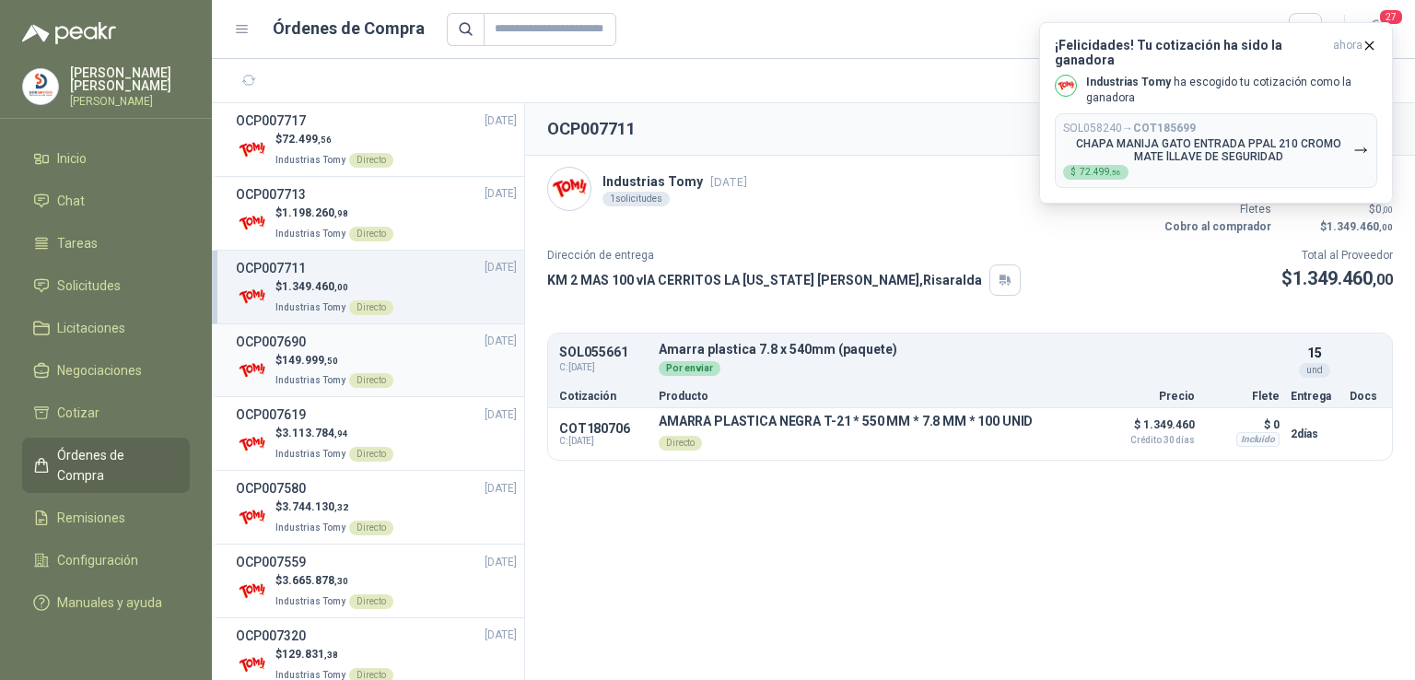
click at [291, 358] on span "149.999 ,50" at bounding box center [310, 360] width 56 height 13
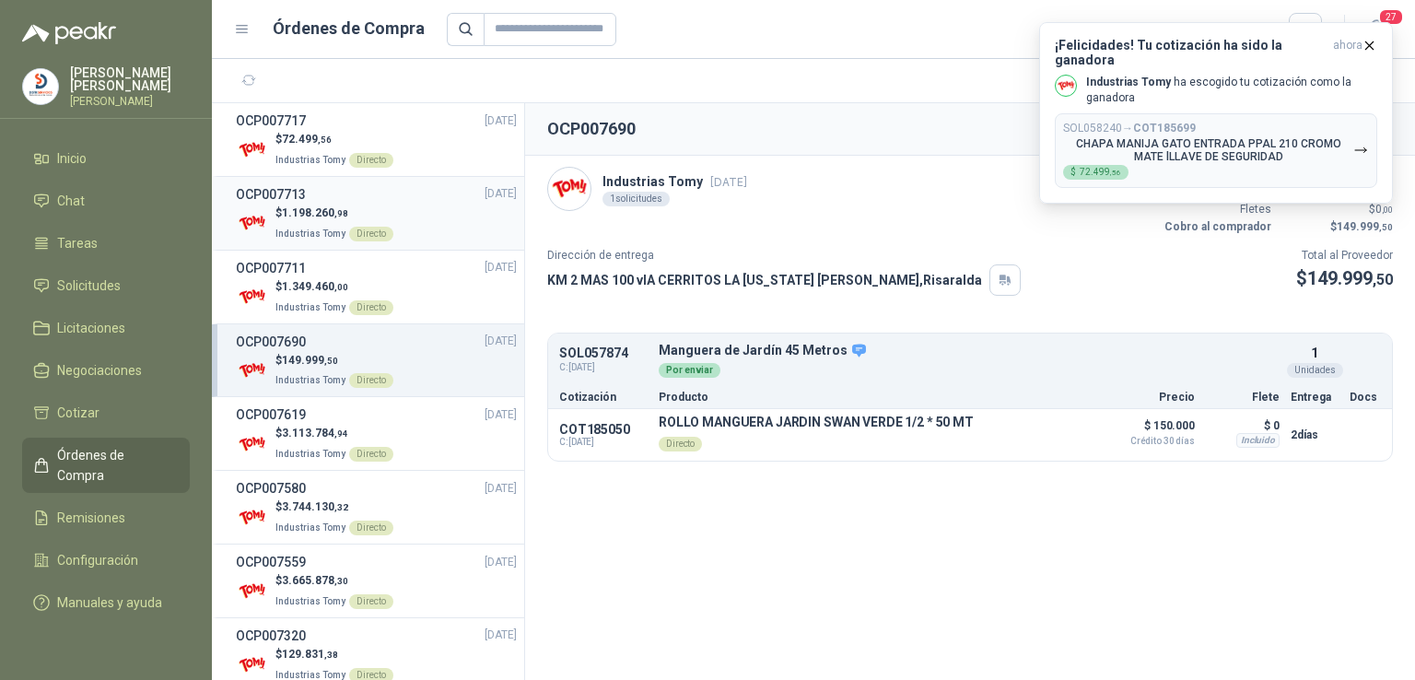
click at [302, 198] on h3 "OCP007713" at bounding box center [271, 194] width 70 height 20
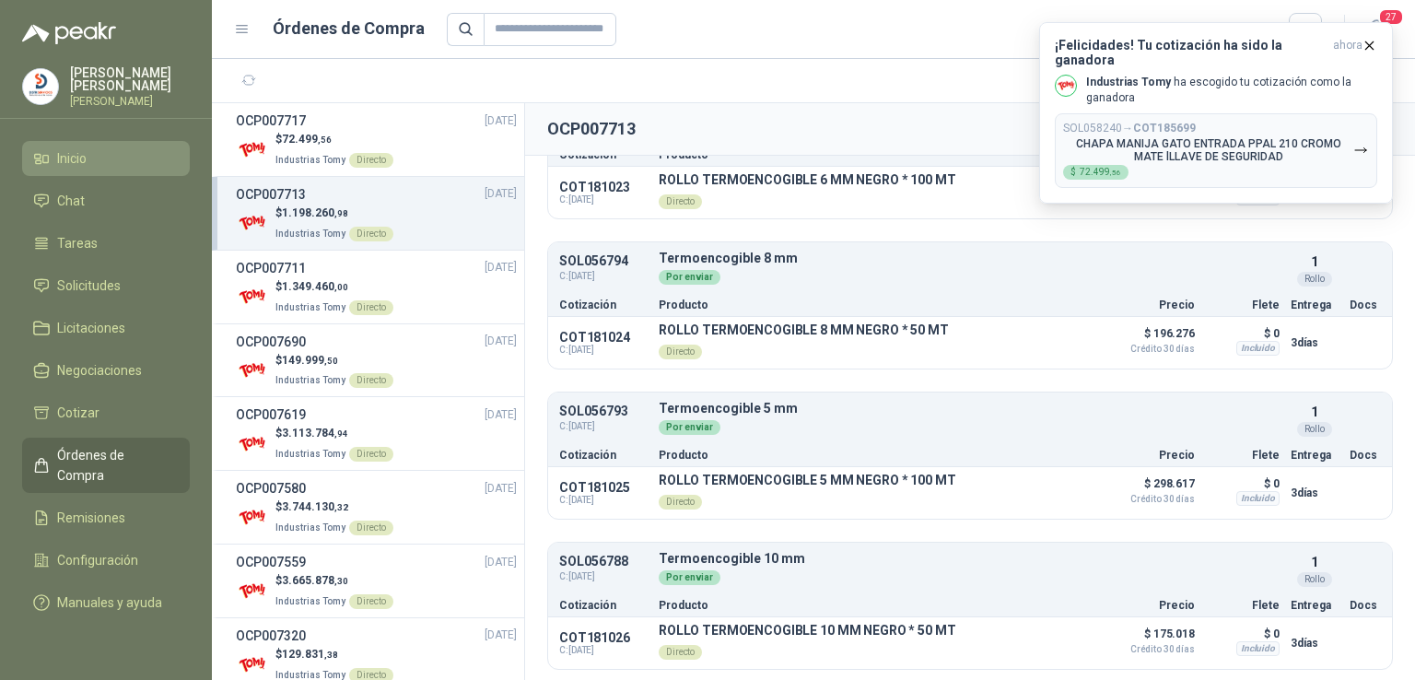
click at [128, 141] on link "Inicio" at bounding box center [106, 158] width 168 height 35
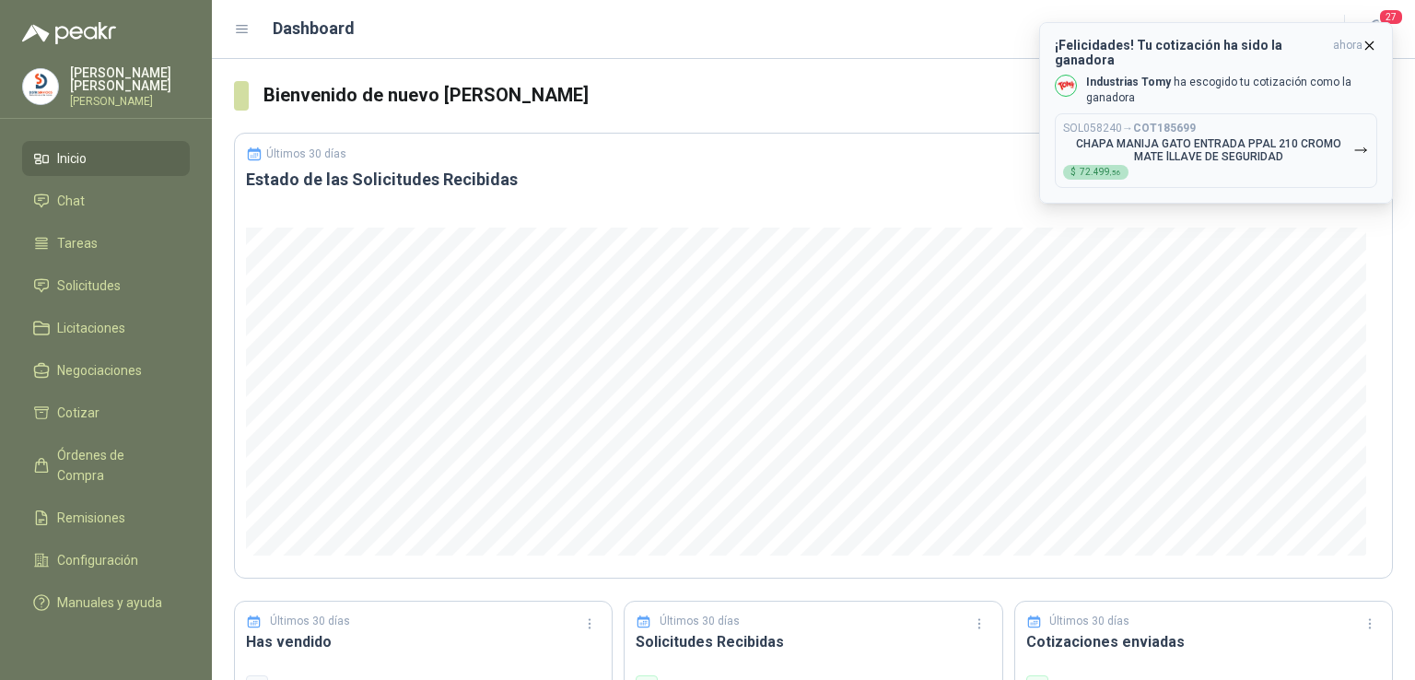
click at [1371, 42] on icon "button" at bounding box center [1369, 44] width 7 height 7
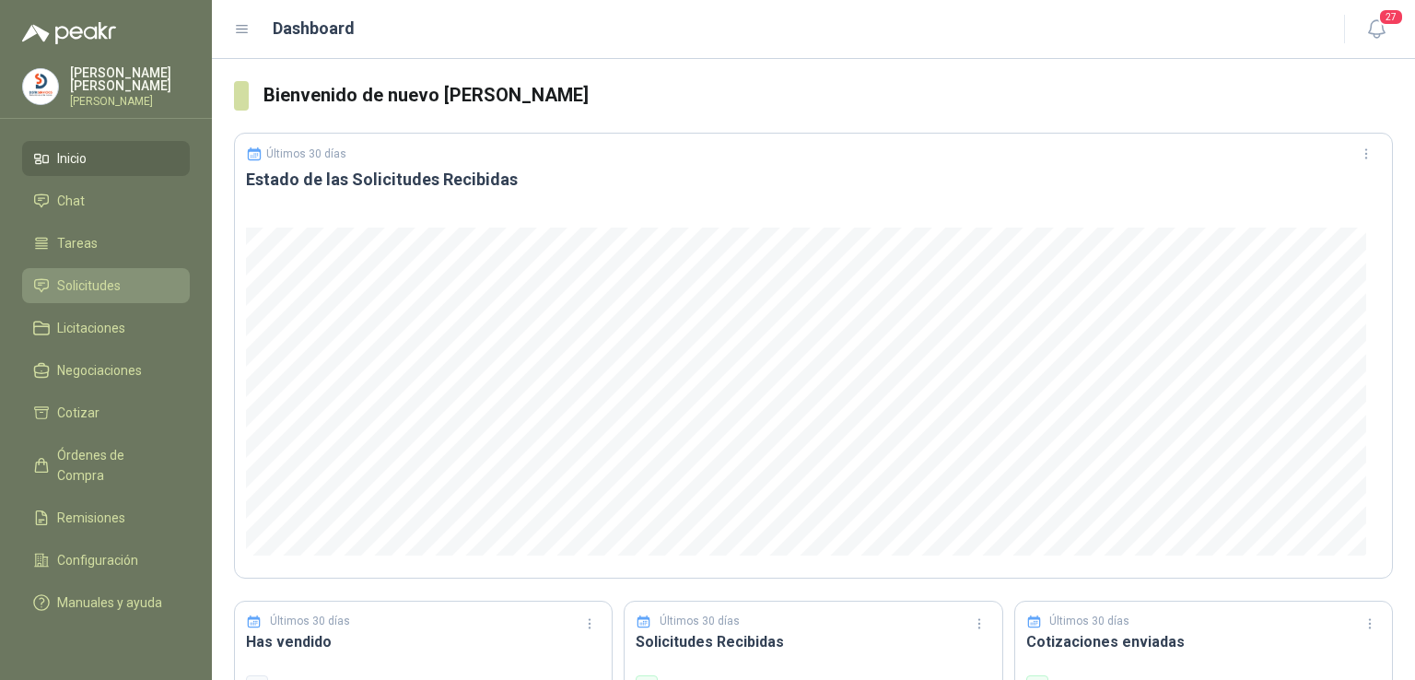
click at [105, 283] on span "Solicitudes" at bounding box center [89, 285] width 64 height 20
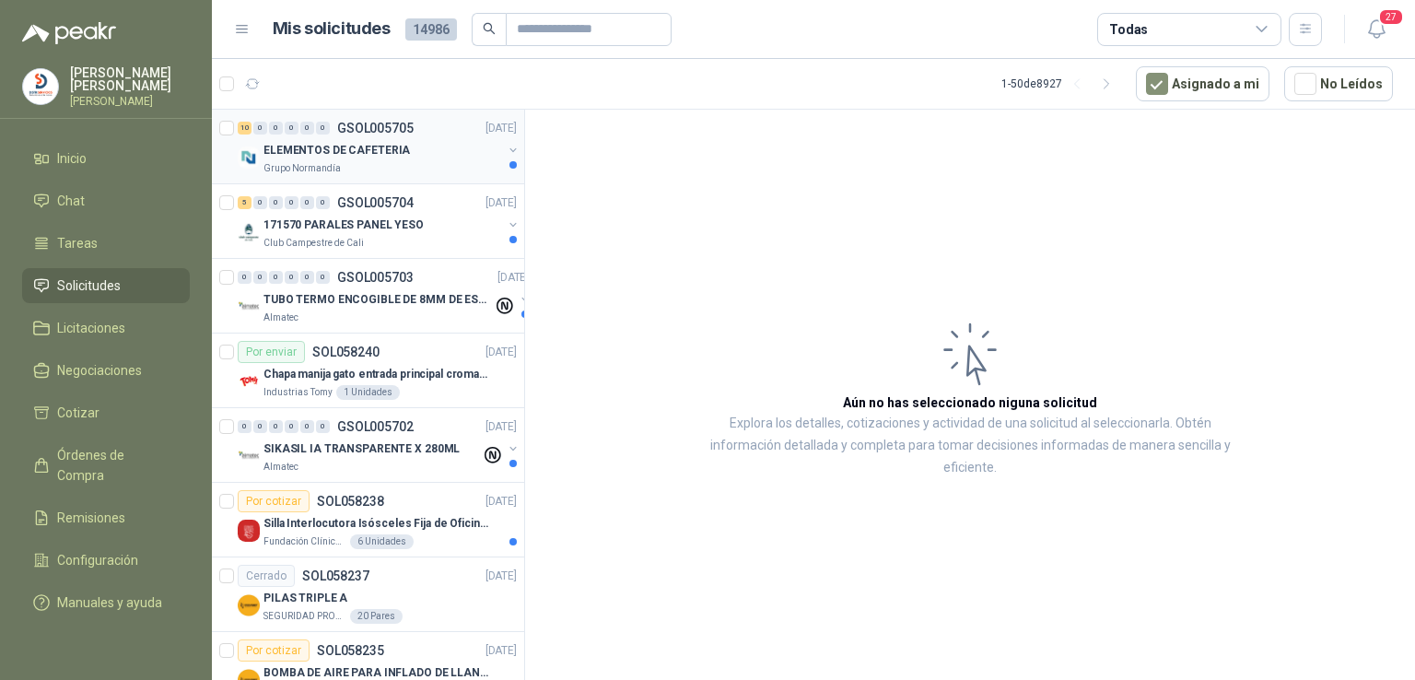
click at [317, 149] on p "ELEMENTOS DE CAFETERIA" at bounding box center [337, 151] width 146 height 18
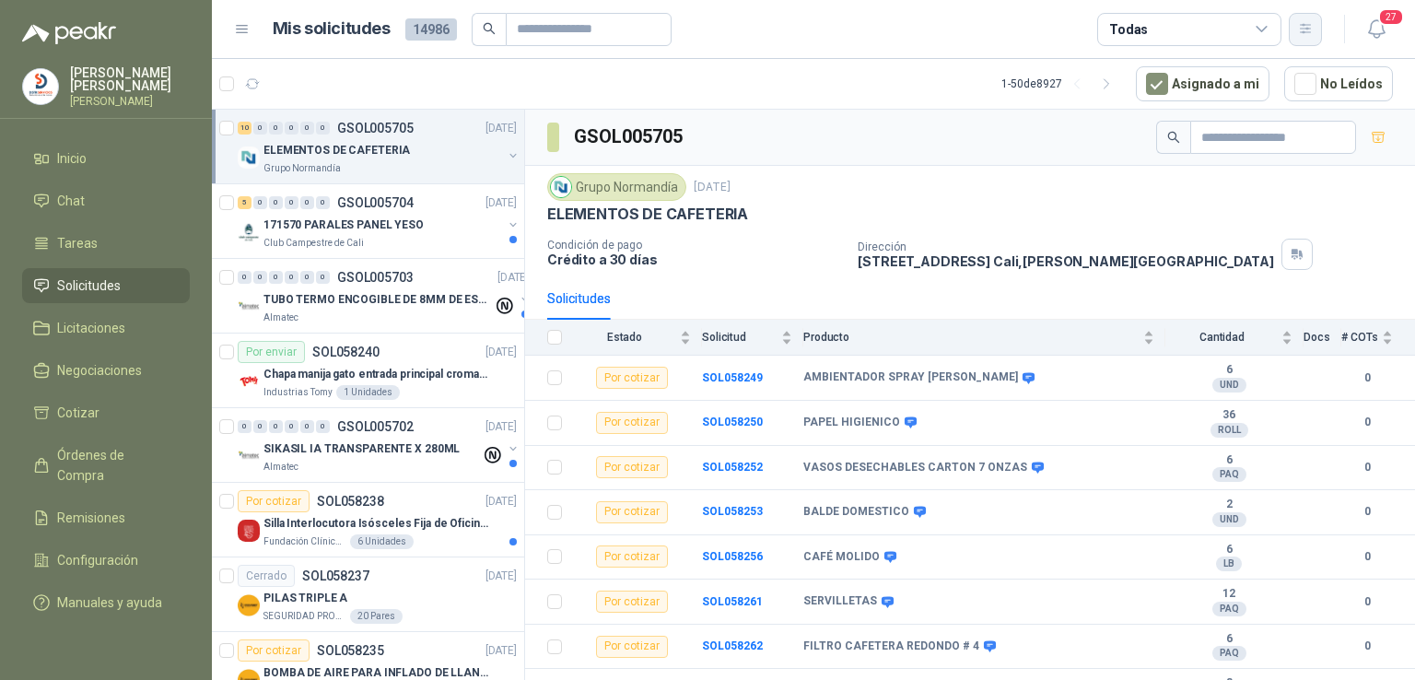
click at [1303, 34] on icon "button" at bounding box center [1306, 29] width 16 height 16
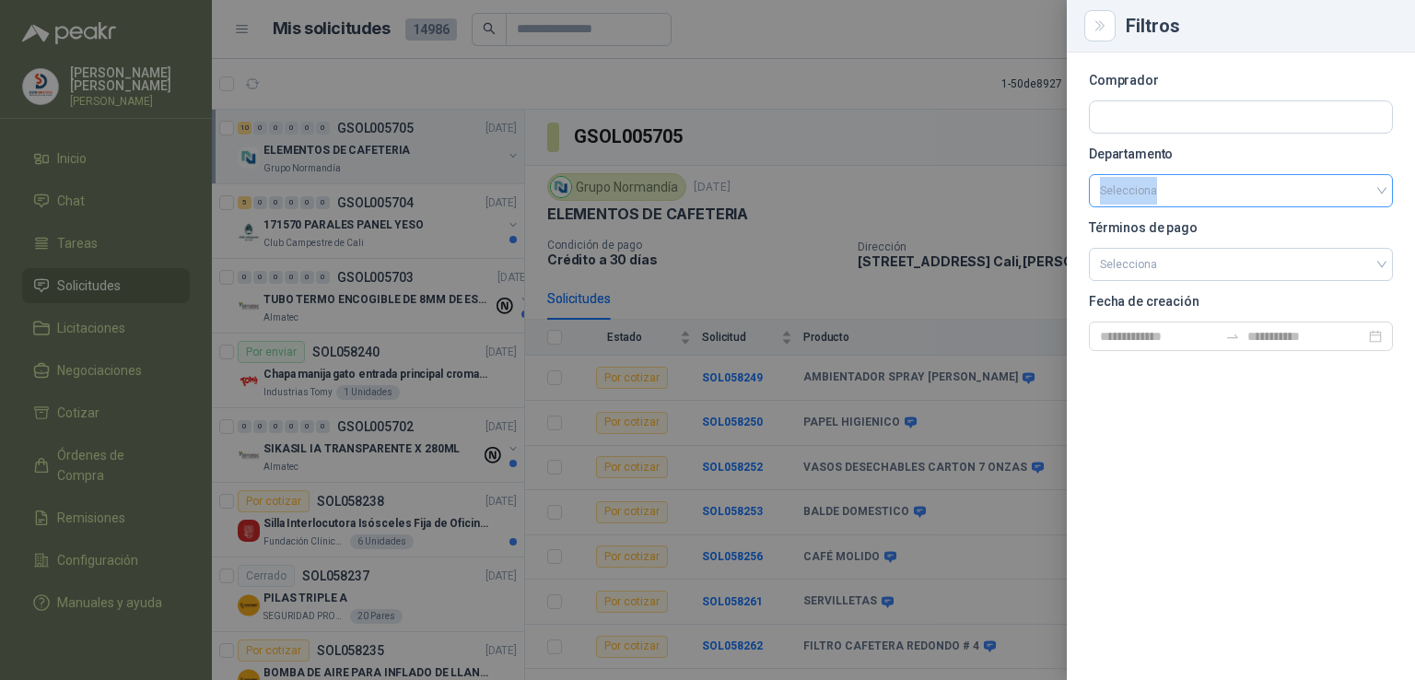
drag, startPoint x: 1412, startPoint y: 192, endPoint x: 1375, endPoint y: 187, distance: 37.1
click at [1375, 187] on div "Comprador Departamento Selecciona Términos de pago Selecciona Fecha de creación" at bounding box center [1241, 366] width 348 height 627
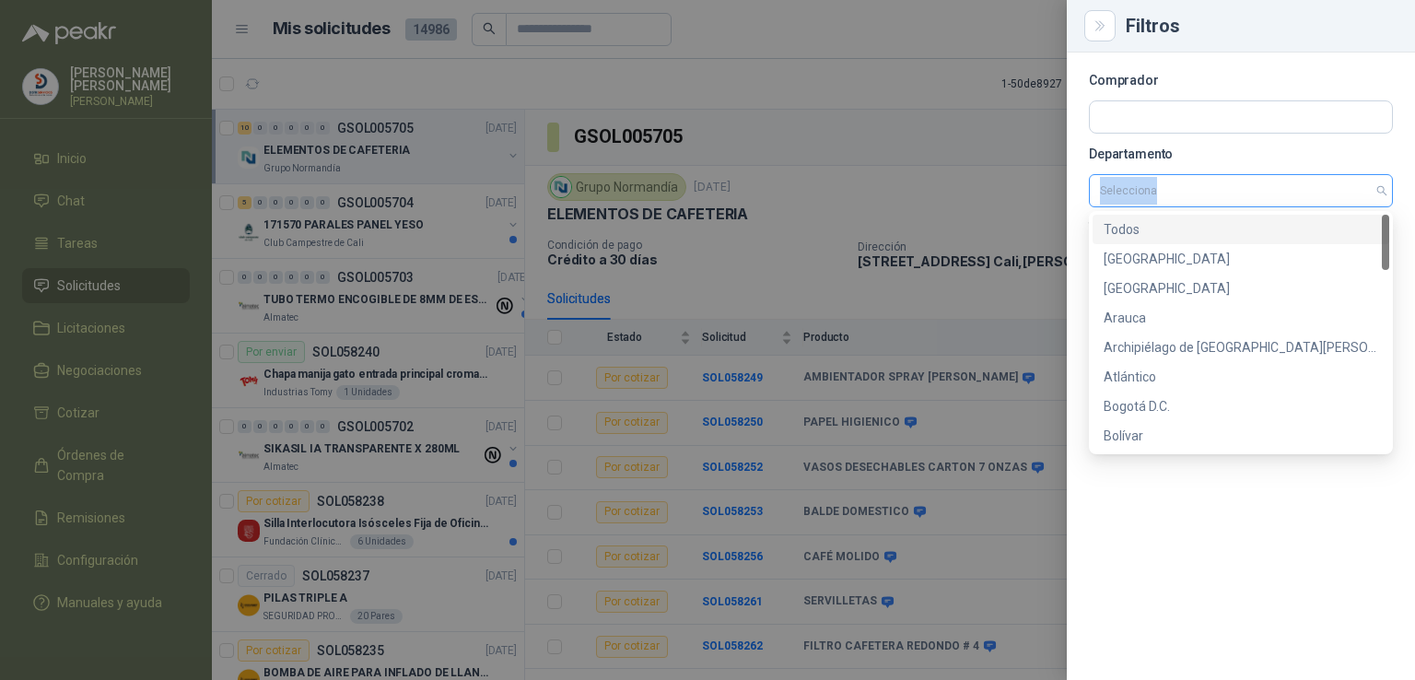
click at [1375, 187] on input "search" at bounding box center [1241, 190] width 282 height 31
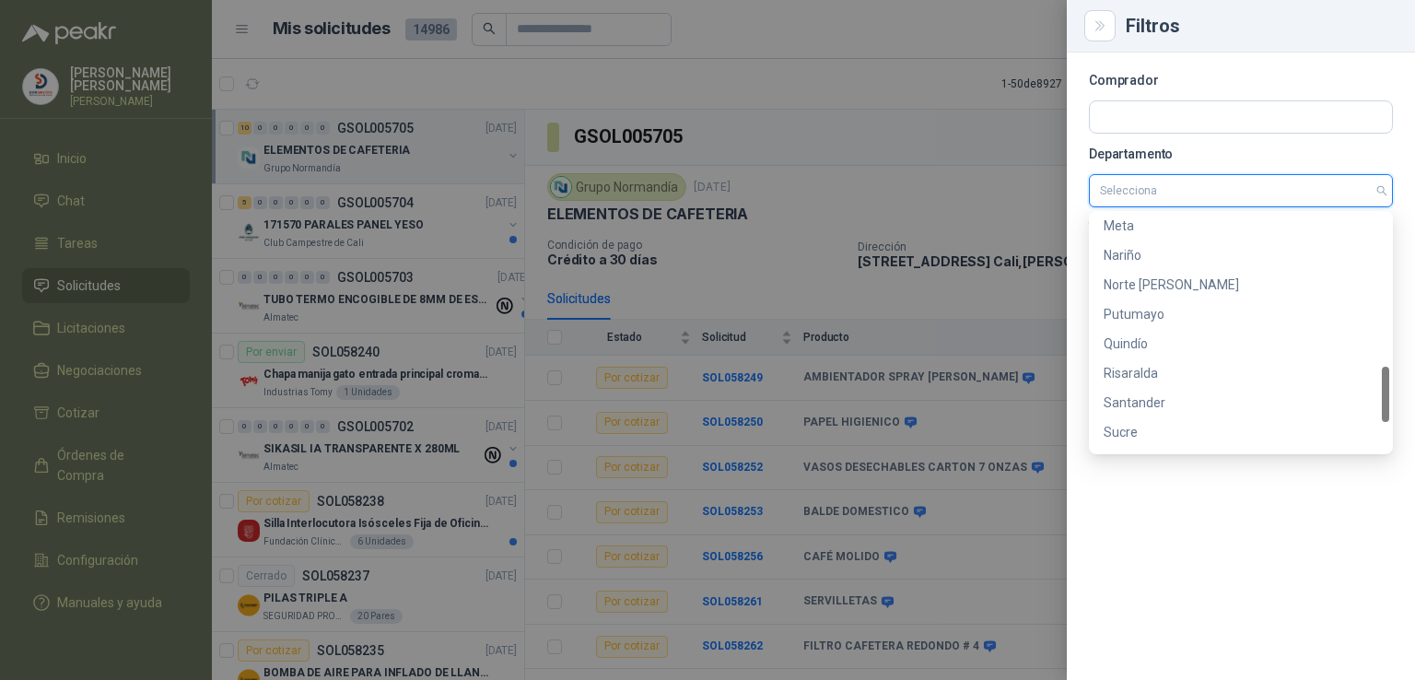
scroll to position [658, 0]
drag, startPoint x: 1382, startPoint y: 251, endPoint x: 1397, endPoint y: 405, distance: 155.5
click at [1397, 405] on body "[PERSON_NAME] [PERSON_NAME] Inicio Chat Tareas Solicitudes Licitaciones Negocia…" at bounding box center [707, 340] width 1415 height 680
click at [1225, 362] on div "Risaralda" at bounding box center [1241, 367] width 275 height 20
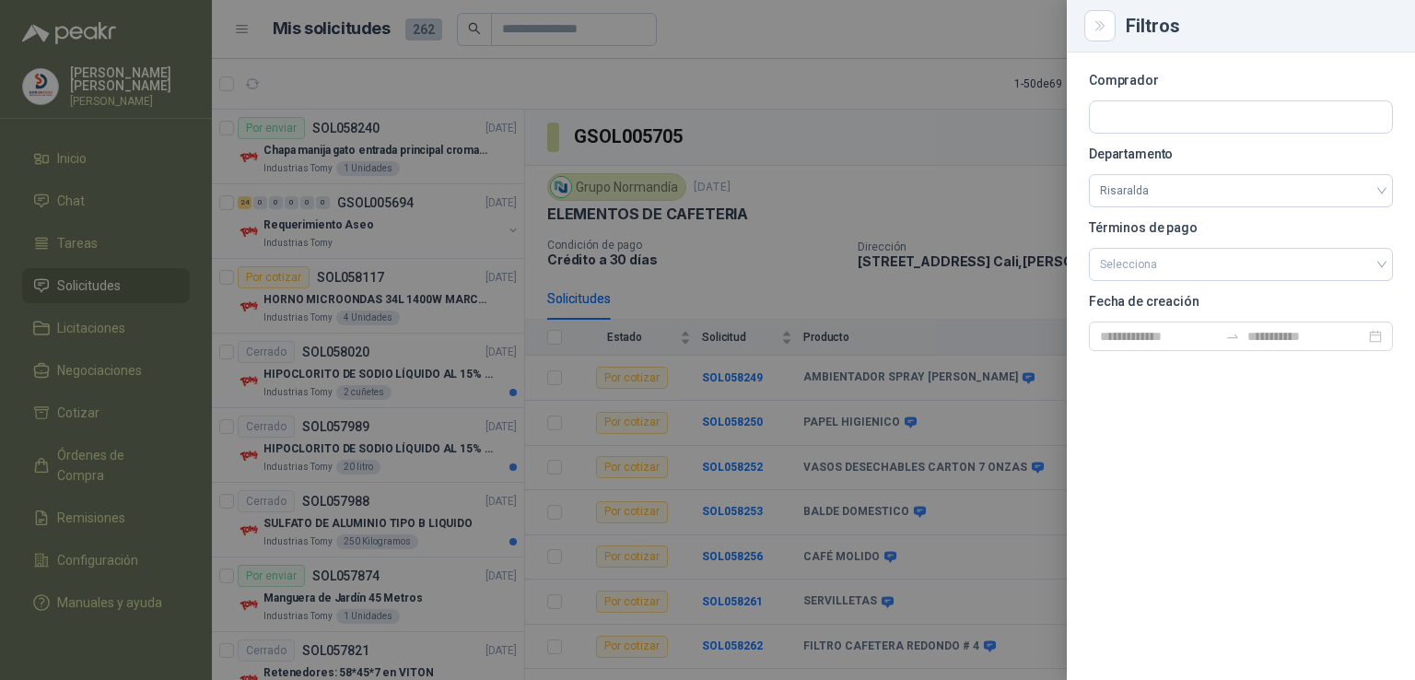
click at [897, 197] on div at bounding box center [707, 340] width 1415 height 680
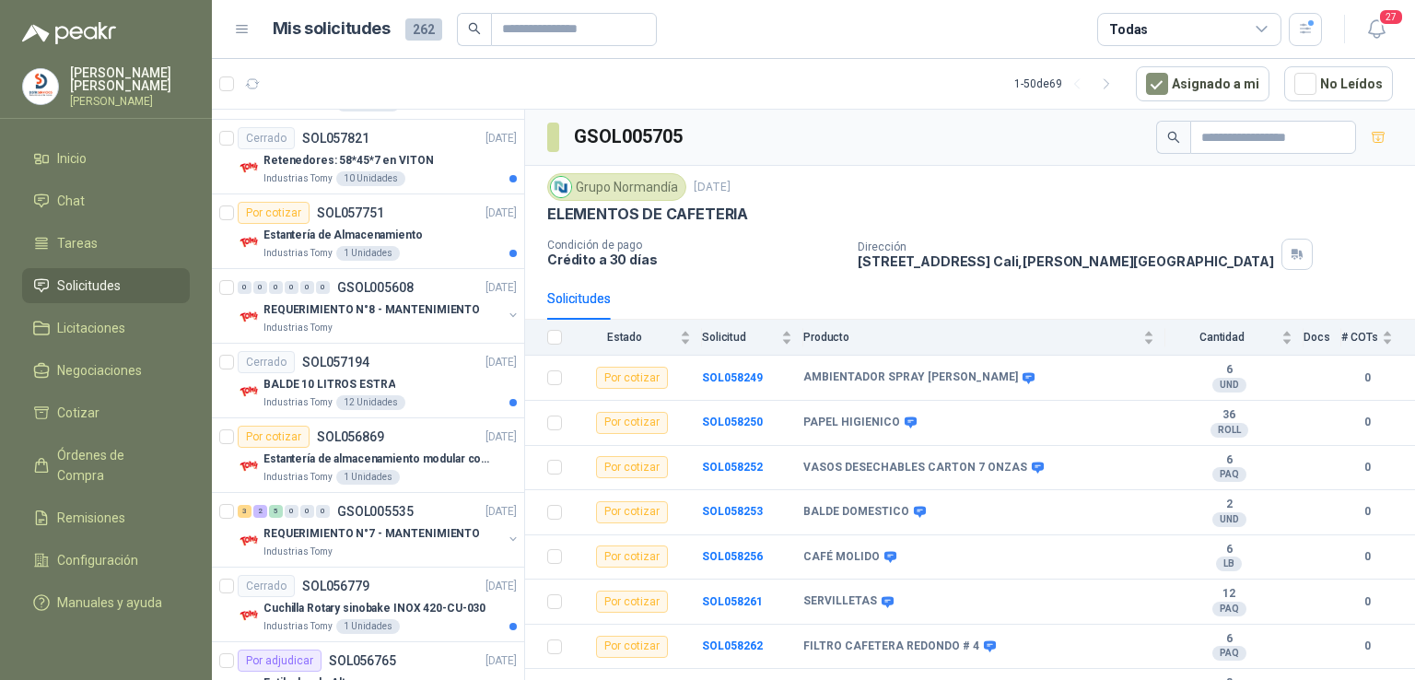
scroll to position [503, 0]
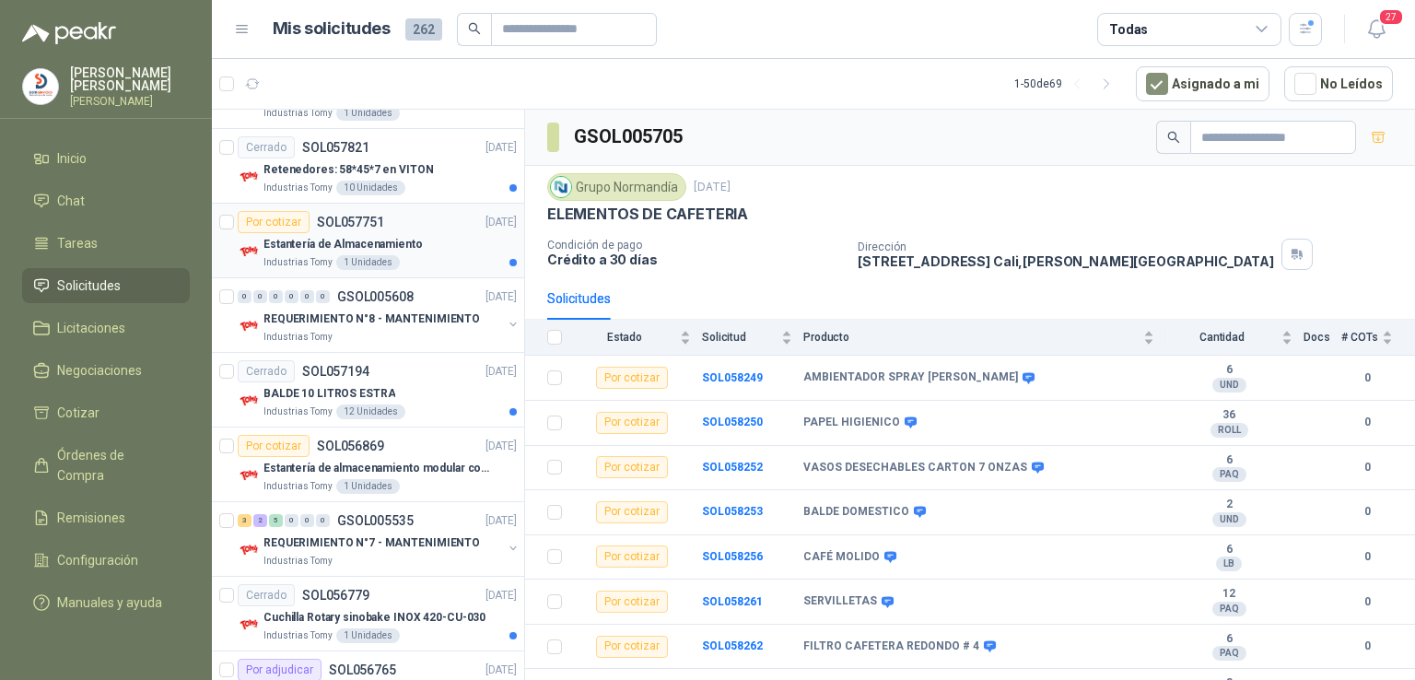
click at [380, 236] on p "Estantería de Almacenamiento" at bounding box center [343, 245] width 159 height 18
